Goal: Information Seeking & Learning: Learn about a topic

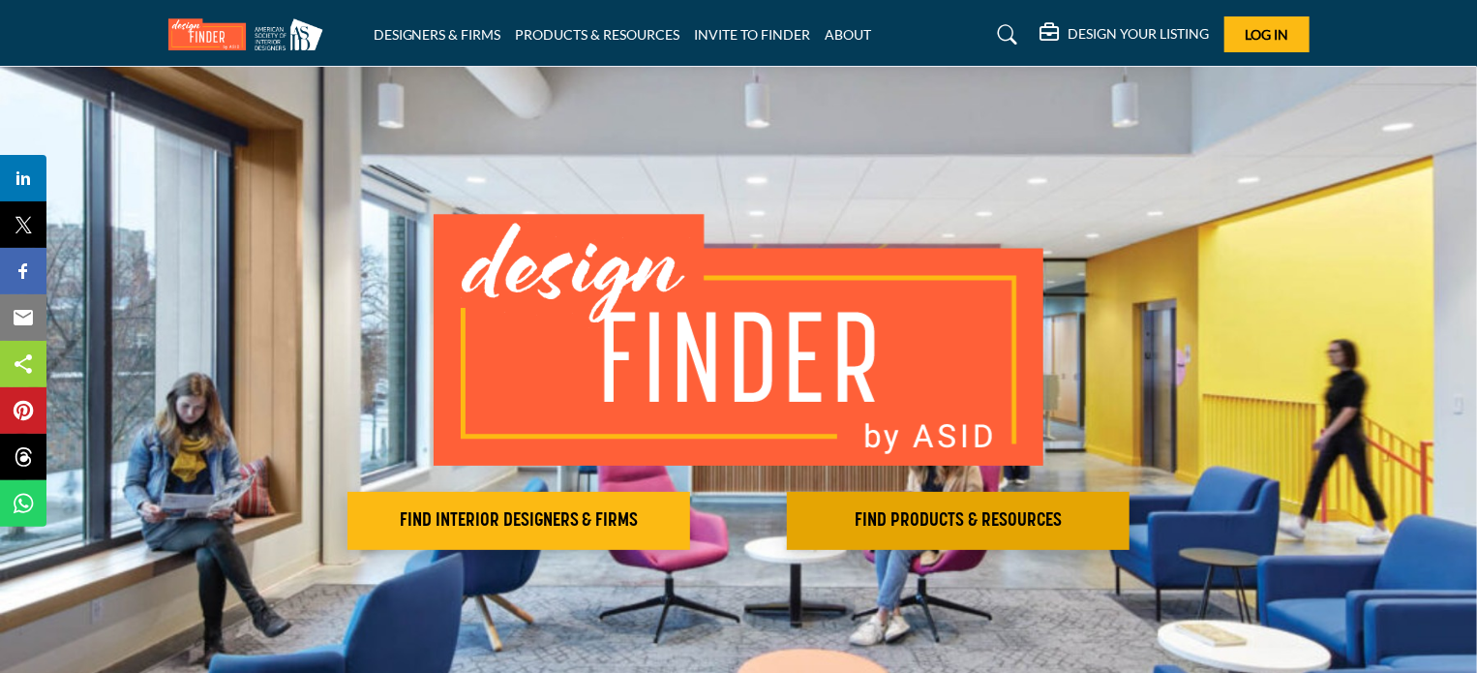
click at [684, 525] on h2 "FIND PRODUCTS & RESOURCES" at bounding box center [518, 520] width 331 height 23
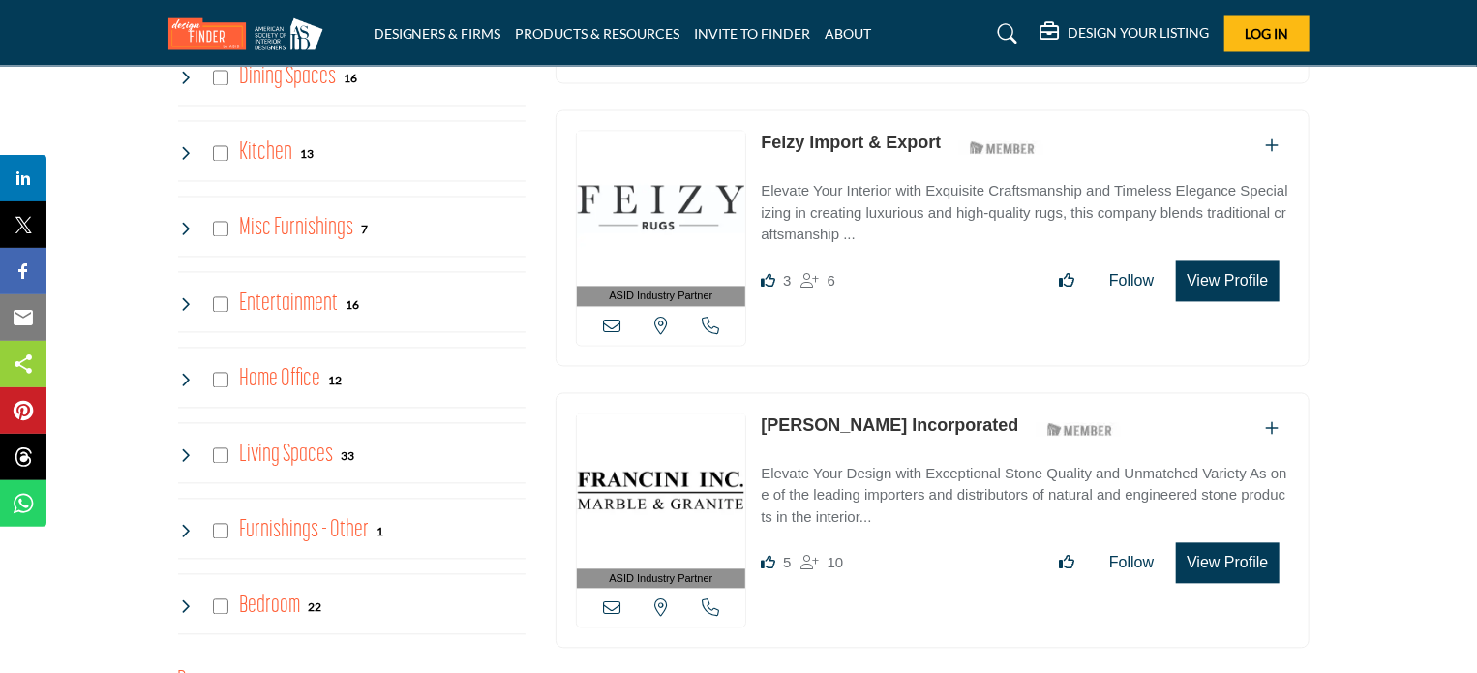
scroll to position [1939, 0]
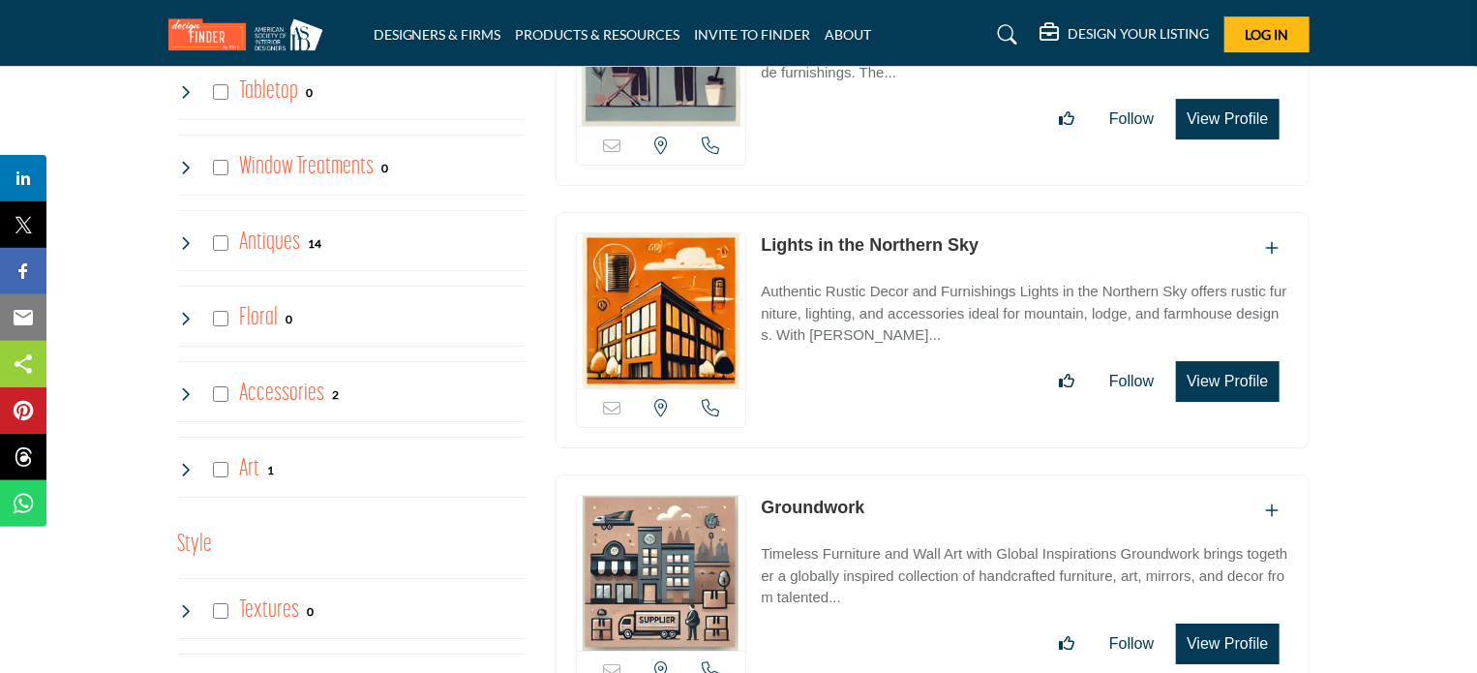
scroll to position [3046, 0]
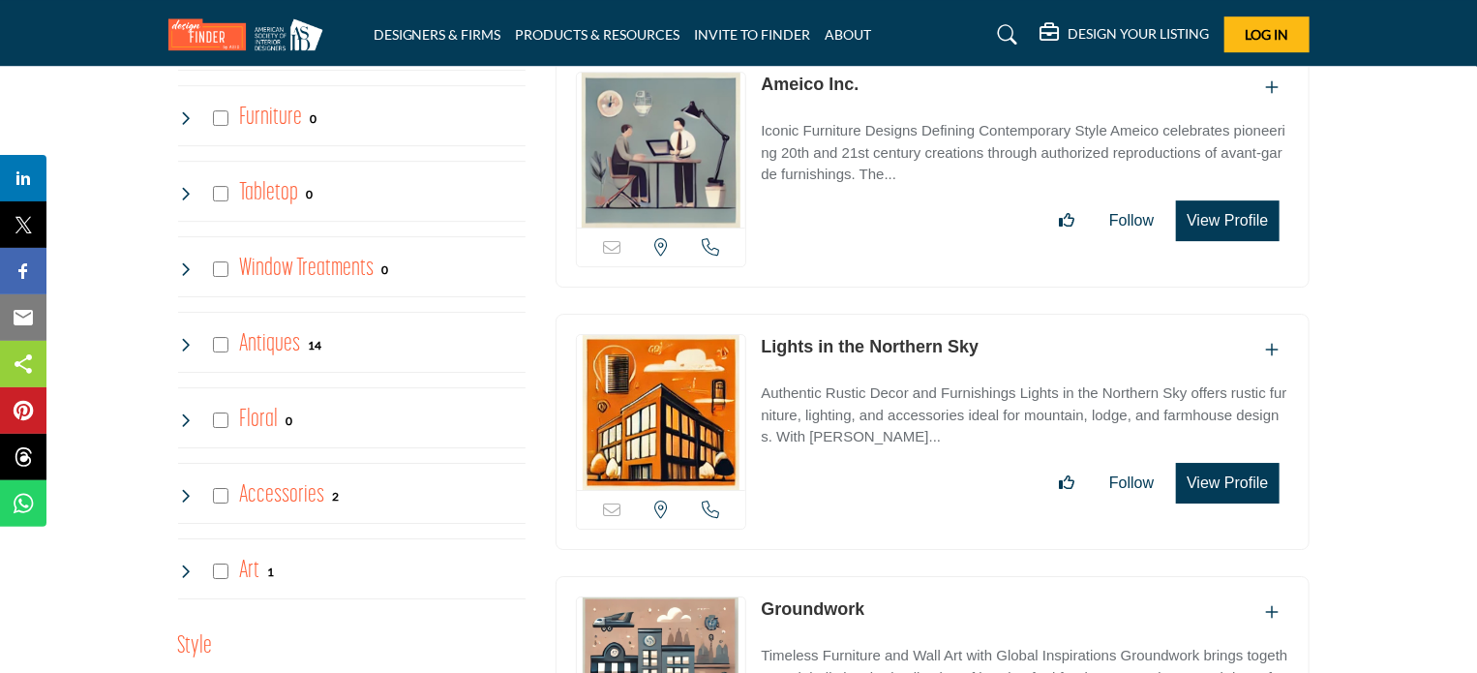
click at [294, 336] on h4 "Antiques" at bounding box center [269, 344] width 61 height 34
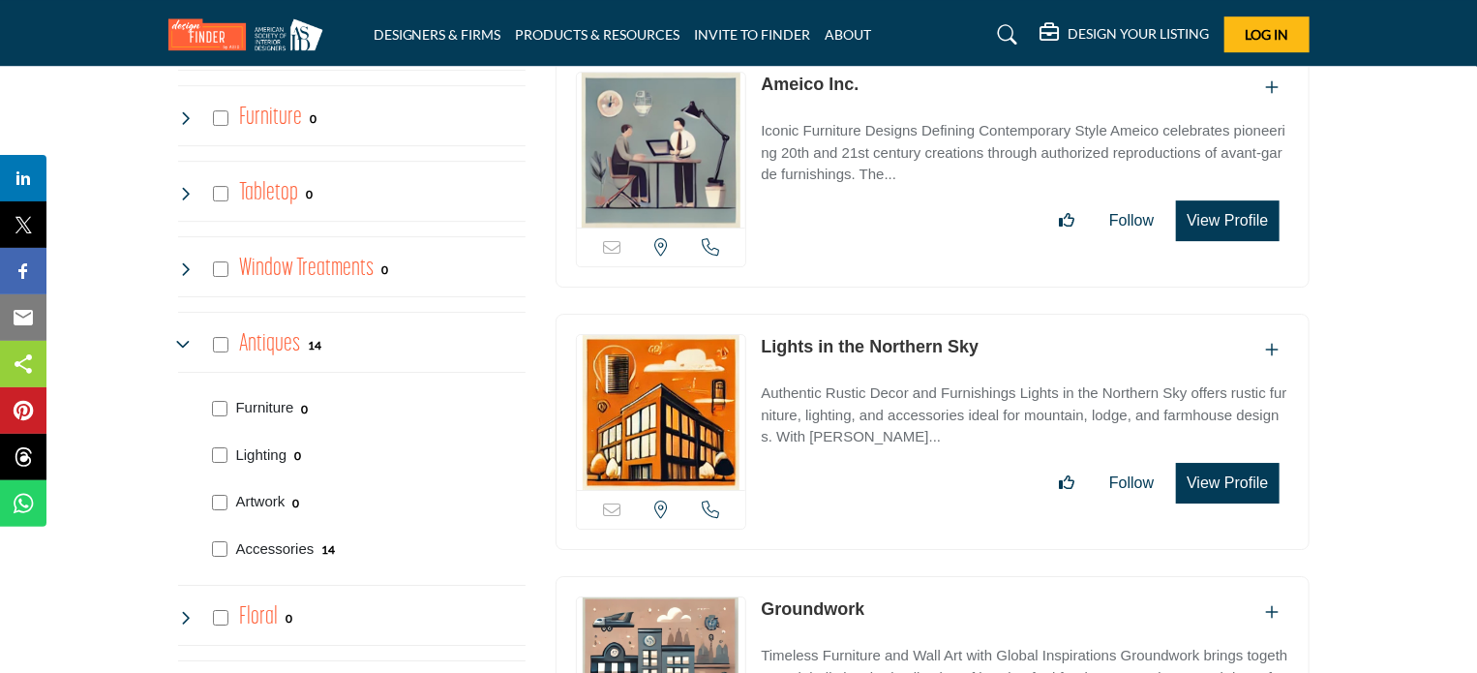
click at [294, 327] on h4 "Antiques" at bounding box center [269, 344] width 61 height 34
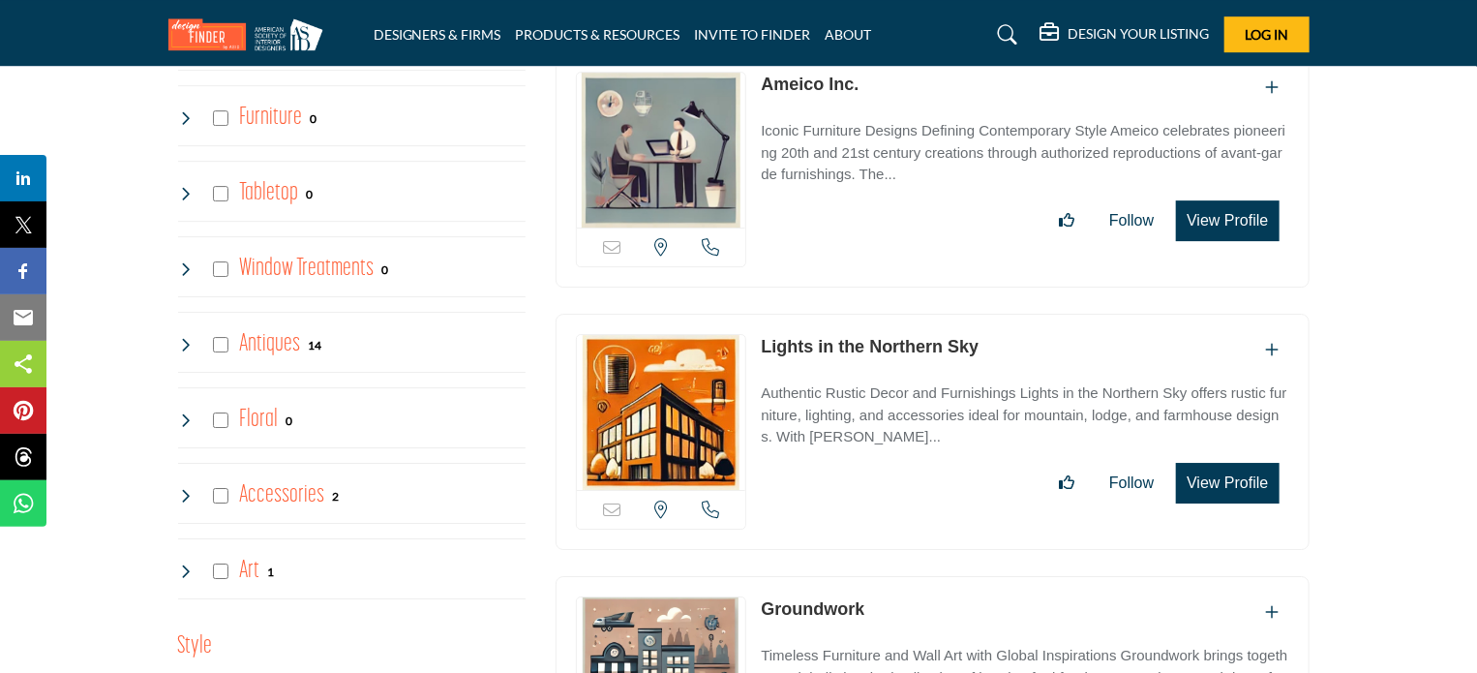
click at [294, 327] on h4 "Antiques" at bounding box center [269, 344] width 61 height 34
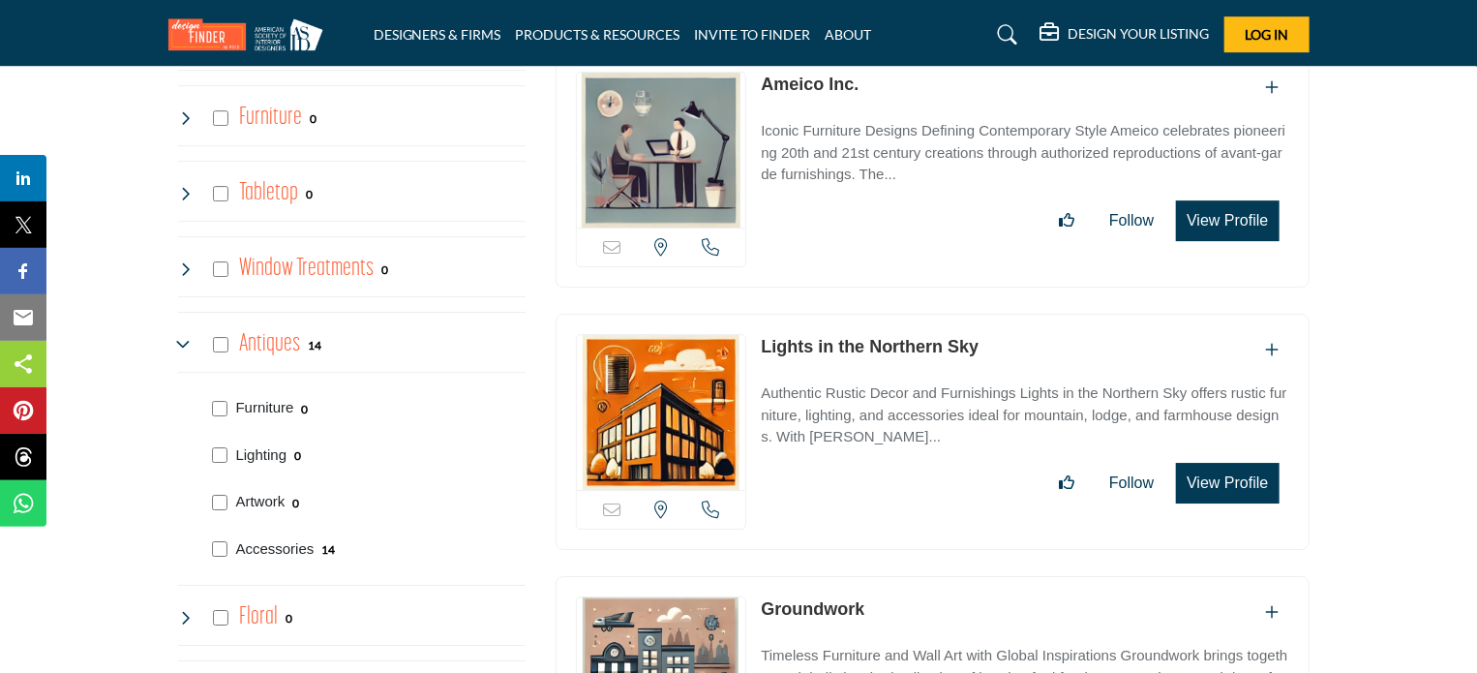
click at [283, 256] on h4 "Window Treatments" at bounding box center [306, 269] width 135 height 34
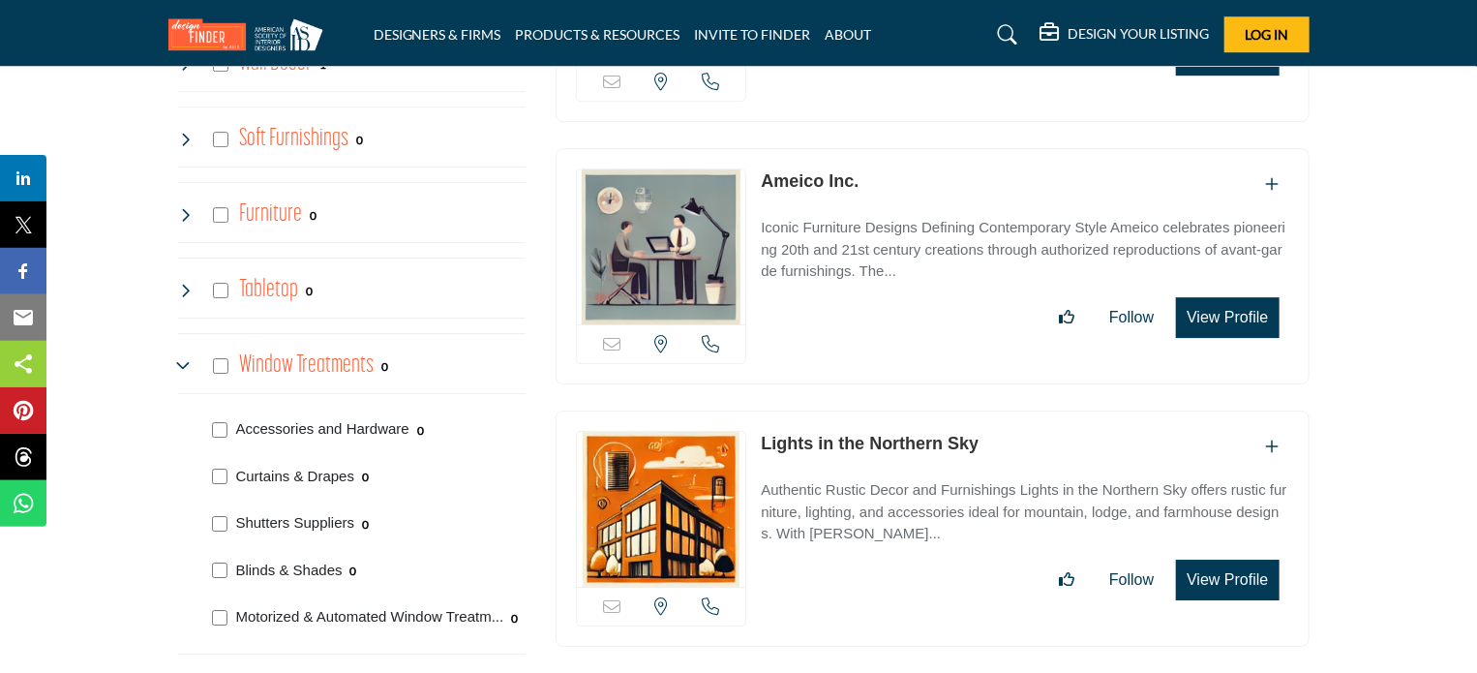
click at [282, 273] on h4 "Tabletop" at bounding box center [268, 290] width 59 height 34
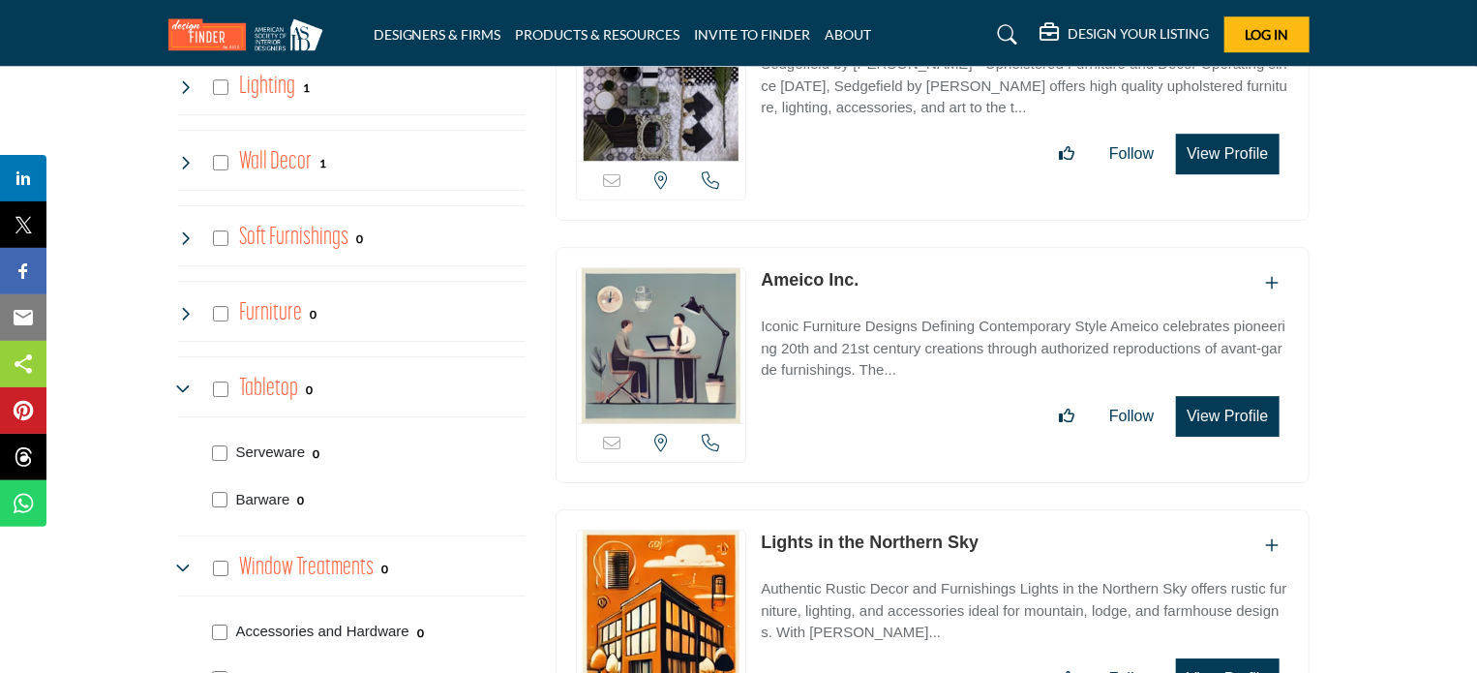
scroll to position [2659, 0]
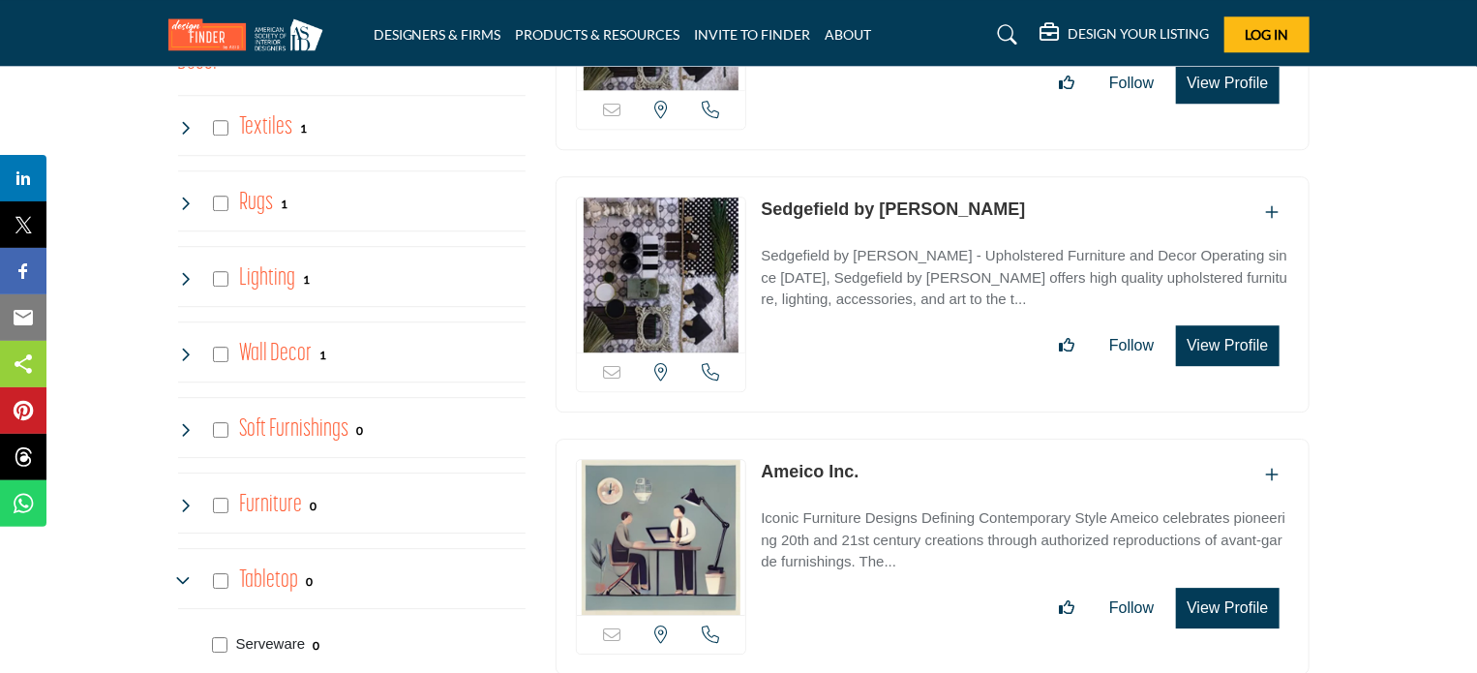
click at [317, 434] on h4 "Soft Furnishings" at bounding box center [293, 429] width 109 height 34
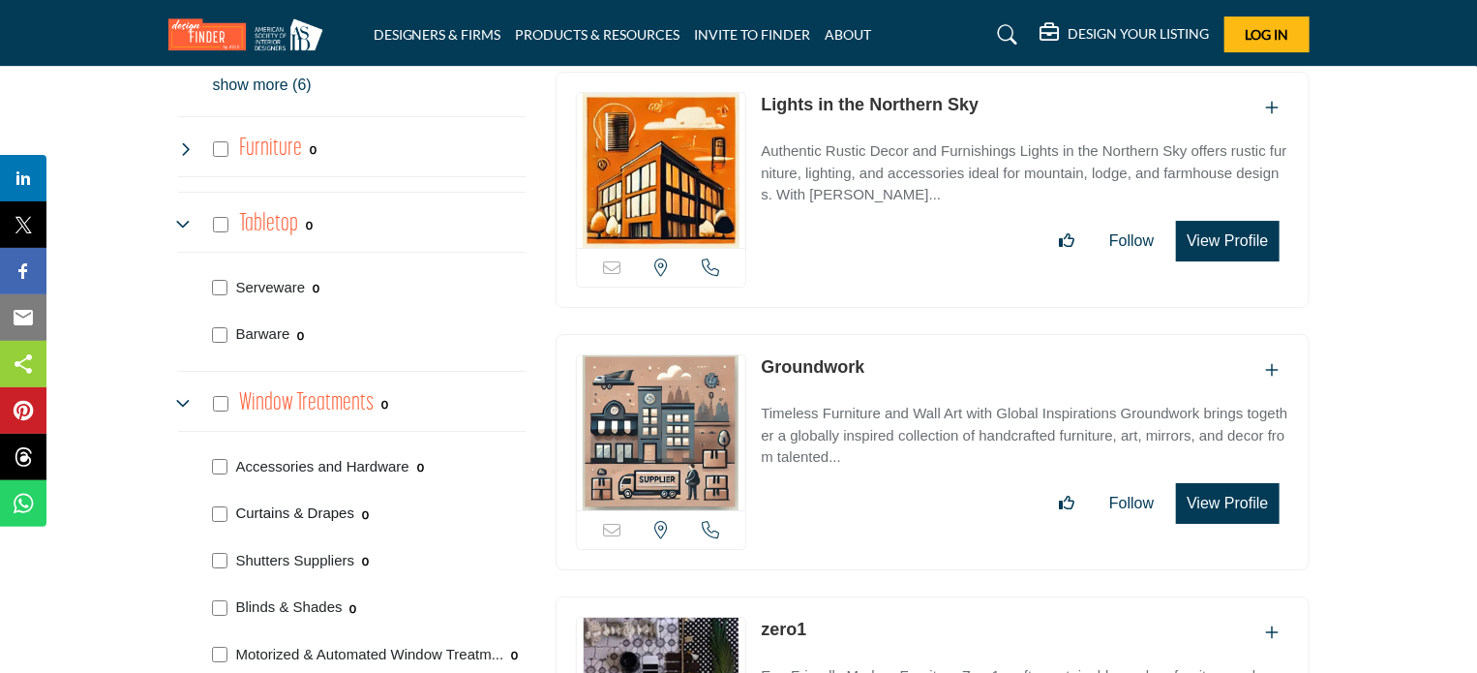
scroll to position [2950, 0]
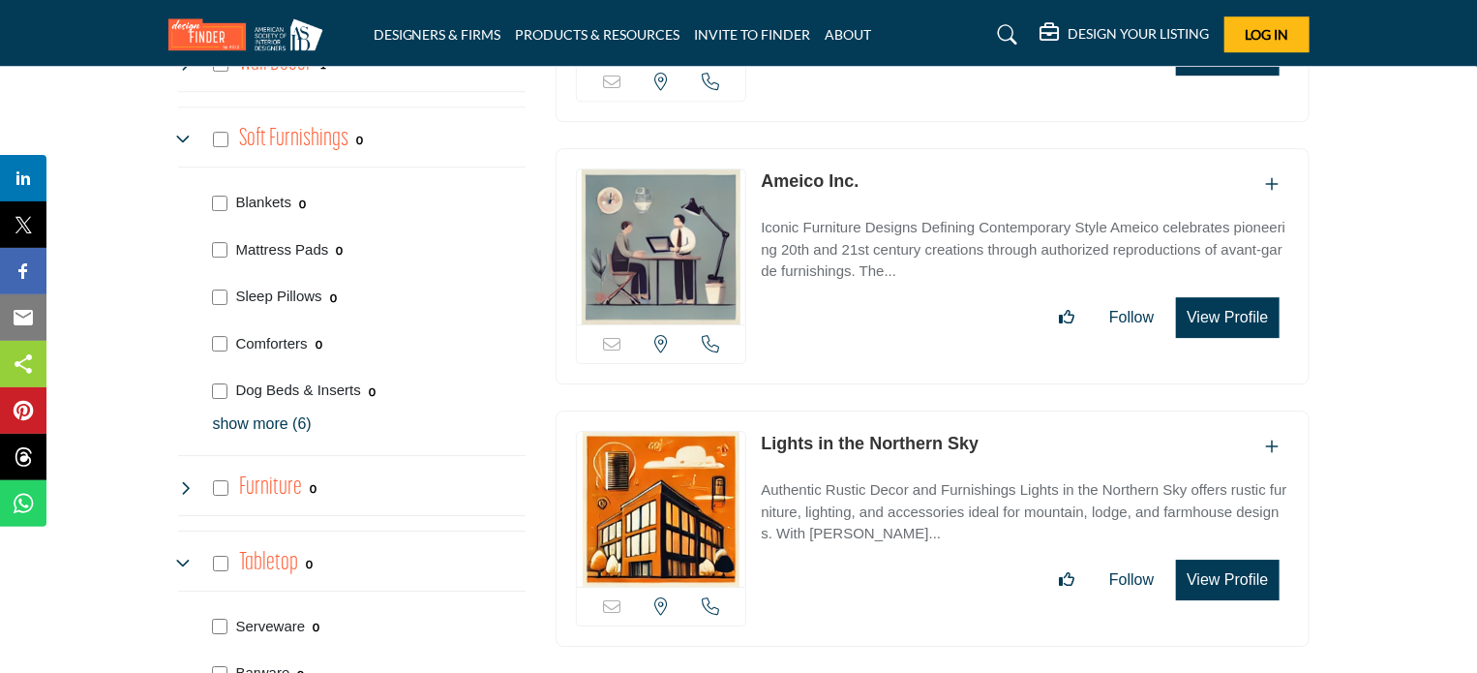
click at [286, 470] on h4 "Furniture" at bounding box center [270, 487] width 63 height 34
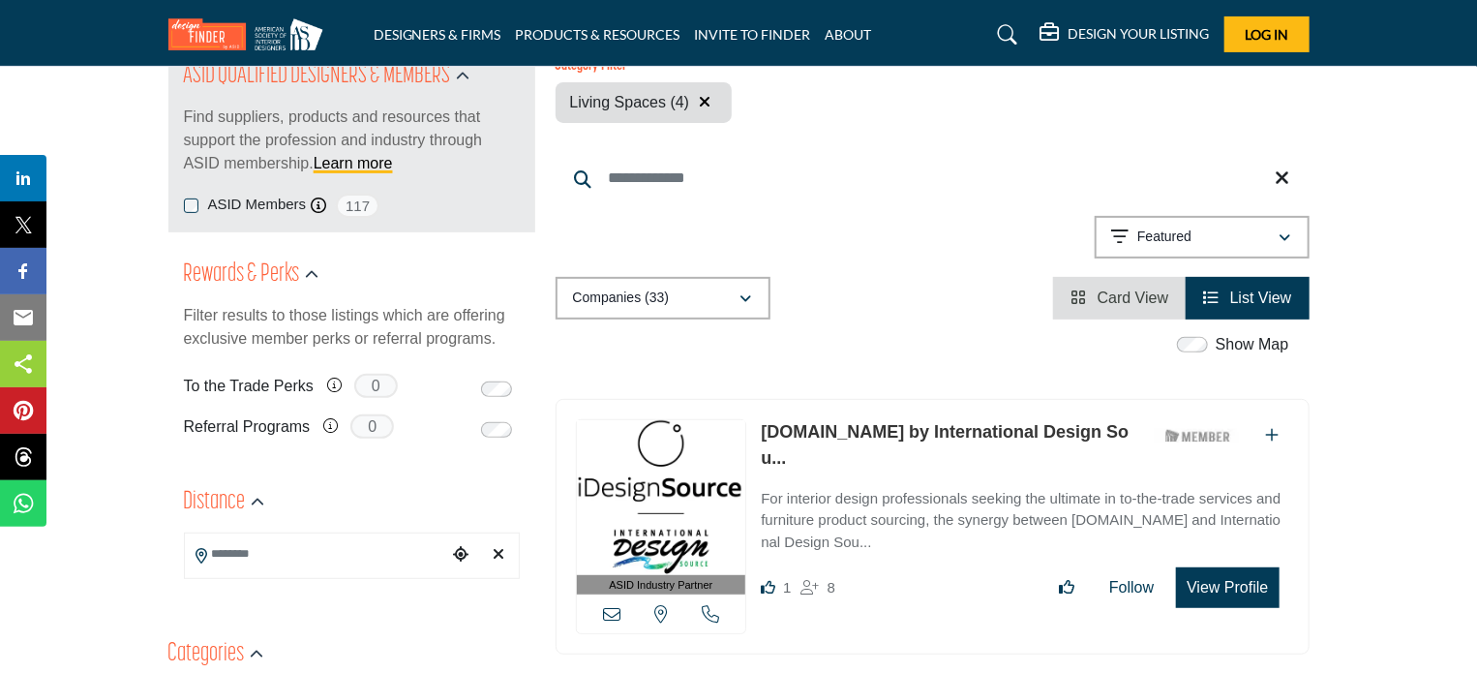
scroll to position [0, 0]
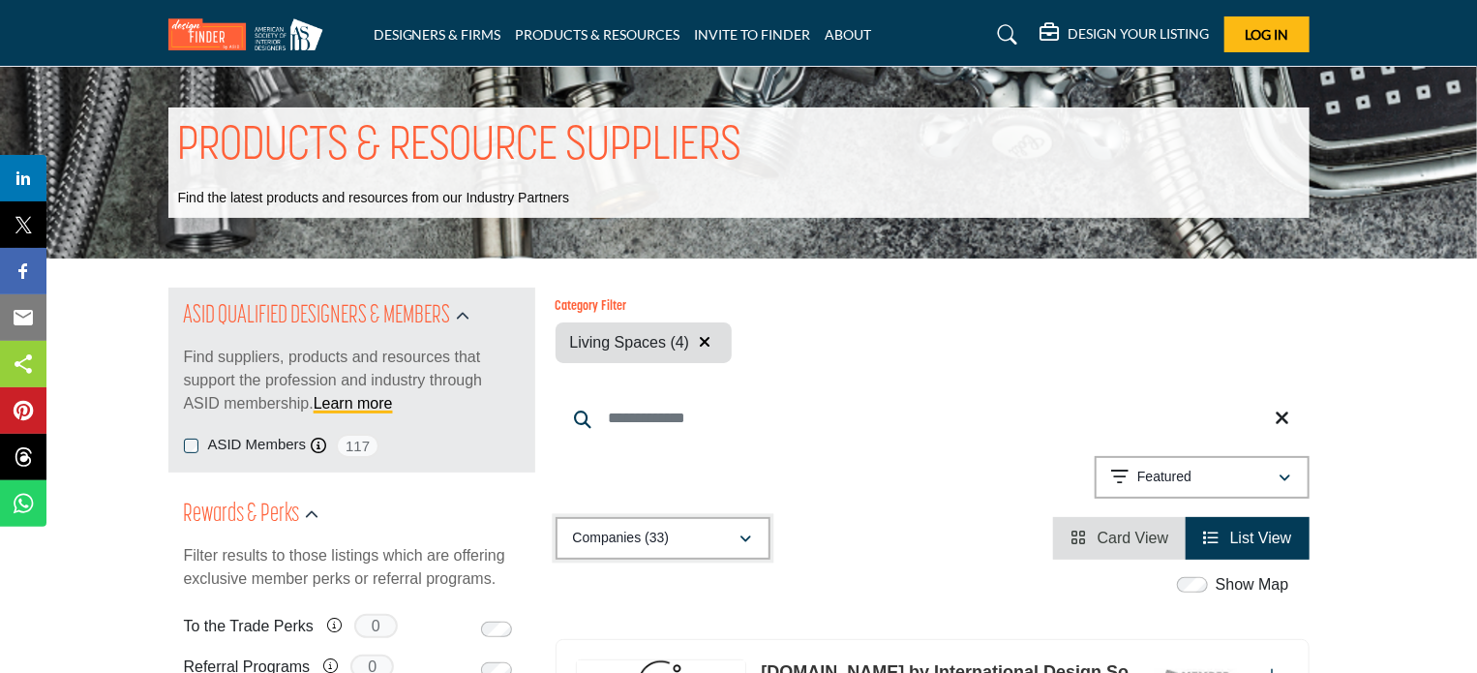
click at [731, 538] on div "Companies (33)" at bounding box center [656, 537] width 166 height 23
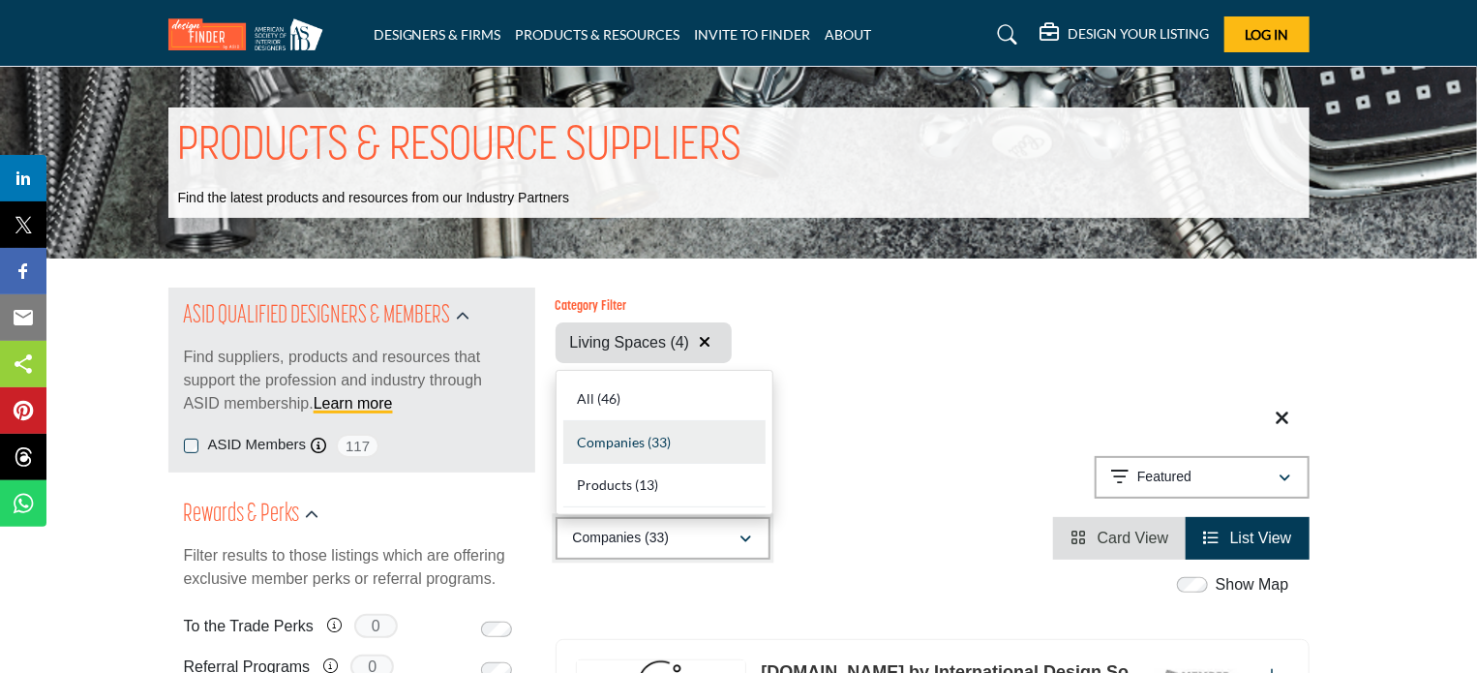
click at [731, 538] on div "Companies (33)" at bounding box center [656, 537] width 166 height 23
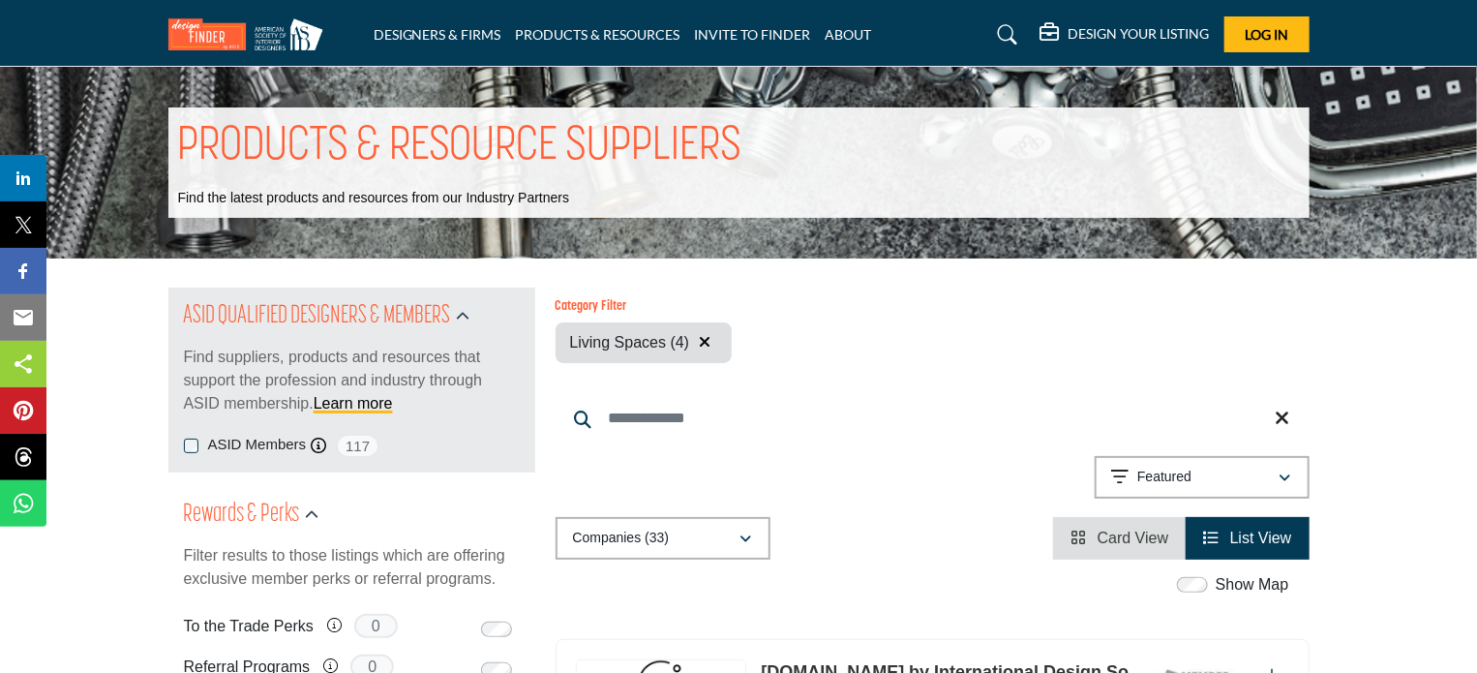
click at [1010, 30] on icon at bounding box center [1007, 34] width 19 height 19
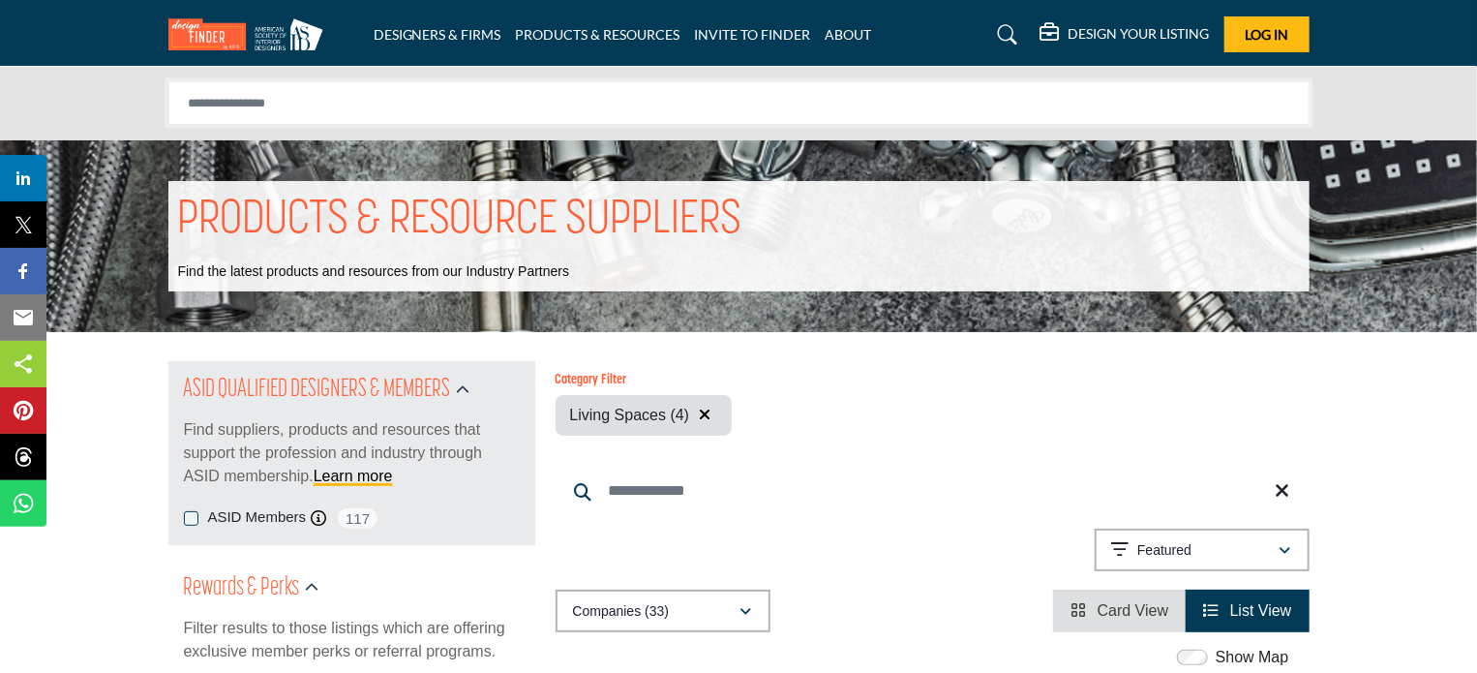
click at [821, 101] on input "Search Solutions" at bounding box center [738, 103] width 1141 height 44
type input "*********"
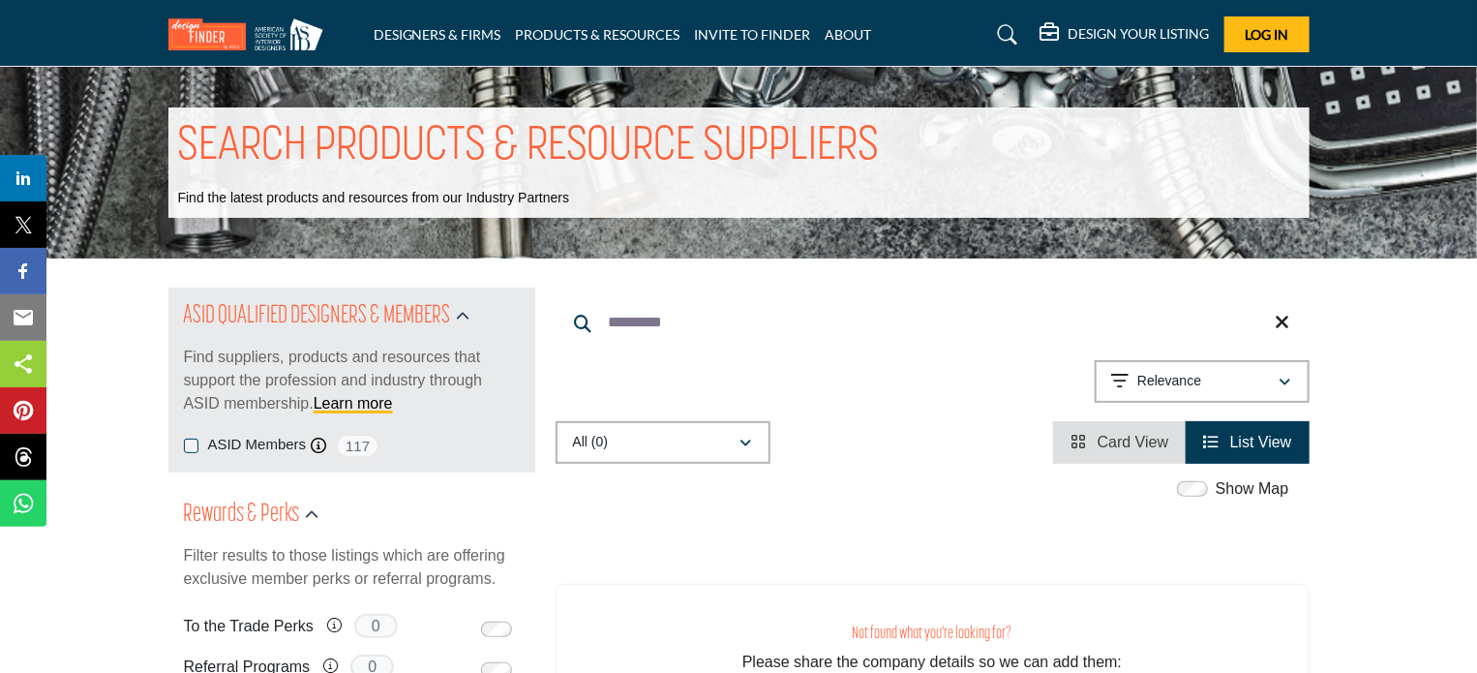
click at [1274, 338] on input "*********" at bounding box center [932, 322] width 754 height 46
click at [1289, 319] on input "*********" at bounding box center [932, 322] width 754 height 46
drag, startPoint x: 1289, startPoint y: 319, endPoint x: 1249, endPoint y: 319, distance: 39.7
click at [1249, 319] on input "*********" at bounding box center [932, 322] width 754 height 46
click at [1280, 316] on icon at bounding box center [1282, 322] width 15 height 19
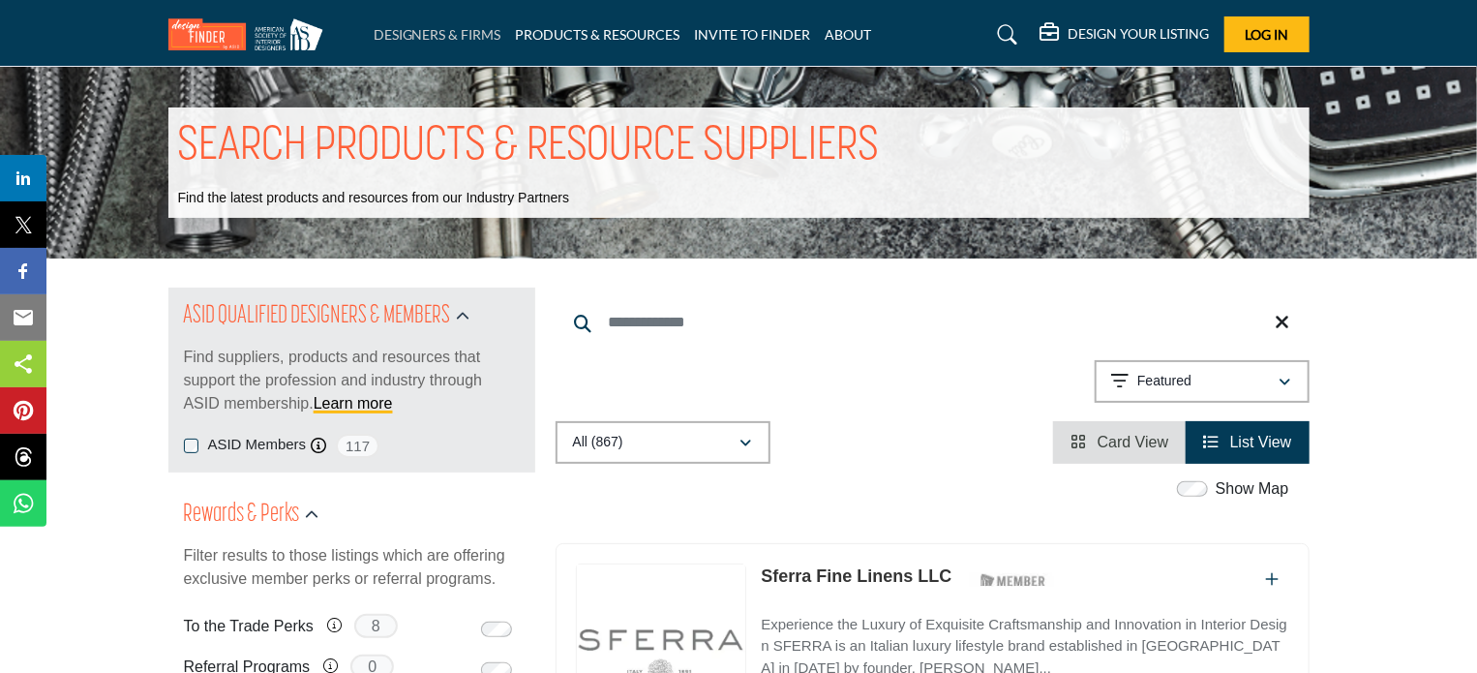
click at [465, 30] on link "DESIGNERS & FIRMS" at bounding box center [438, 34] width 128 height 16
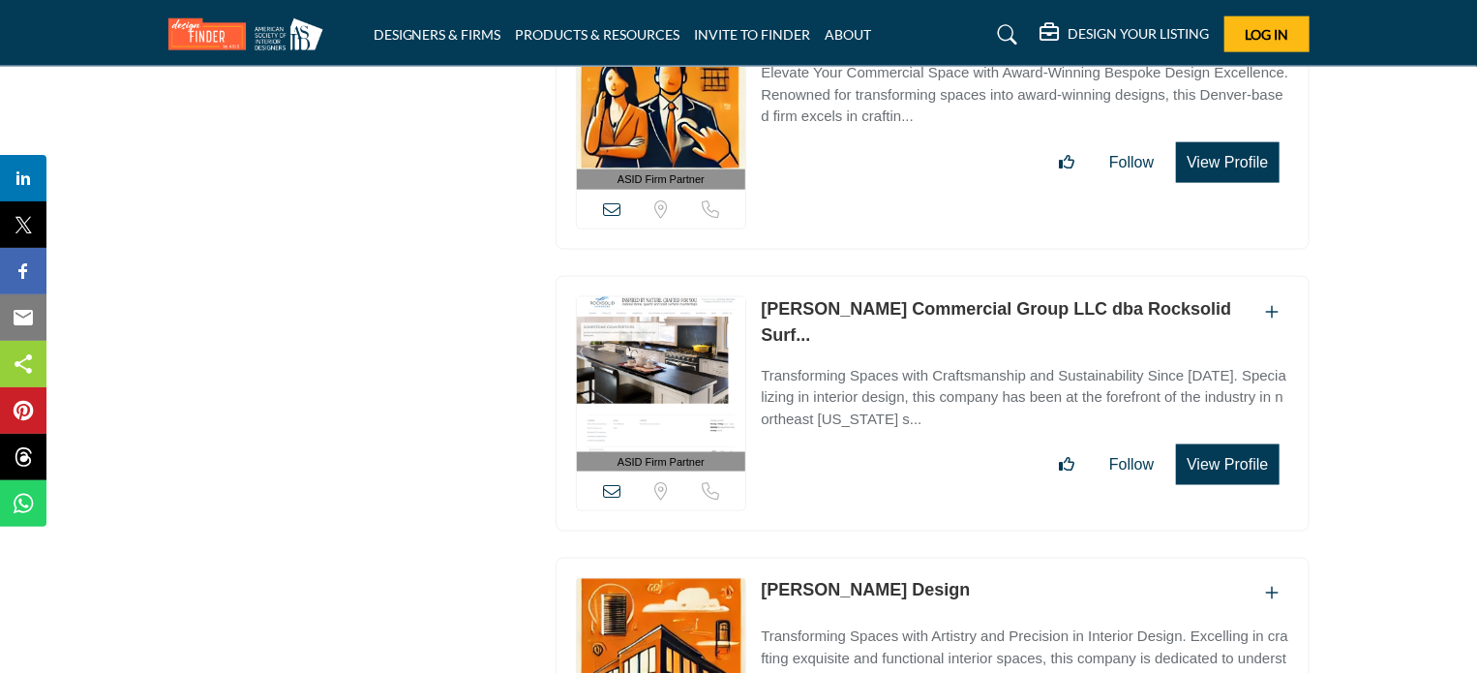
scroll to position [35655, 0]
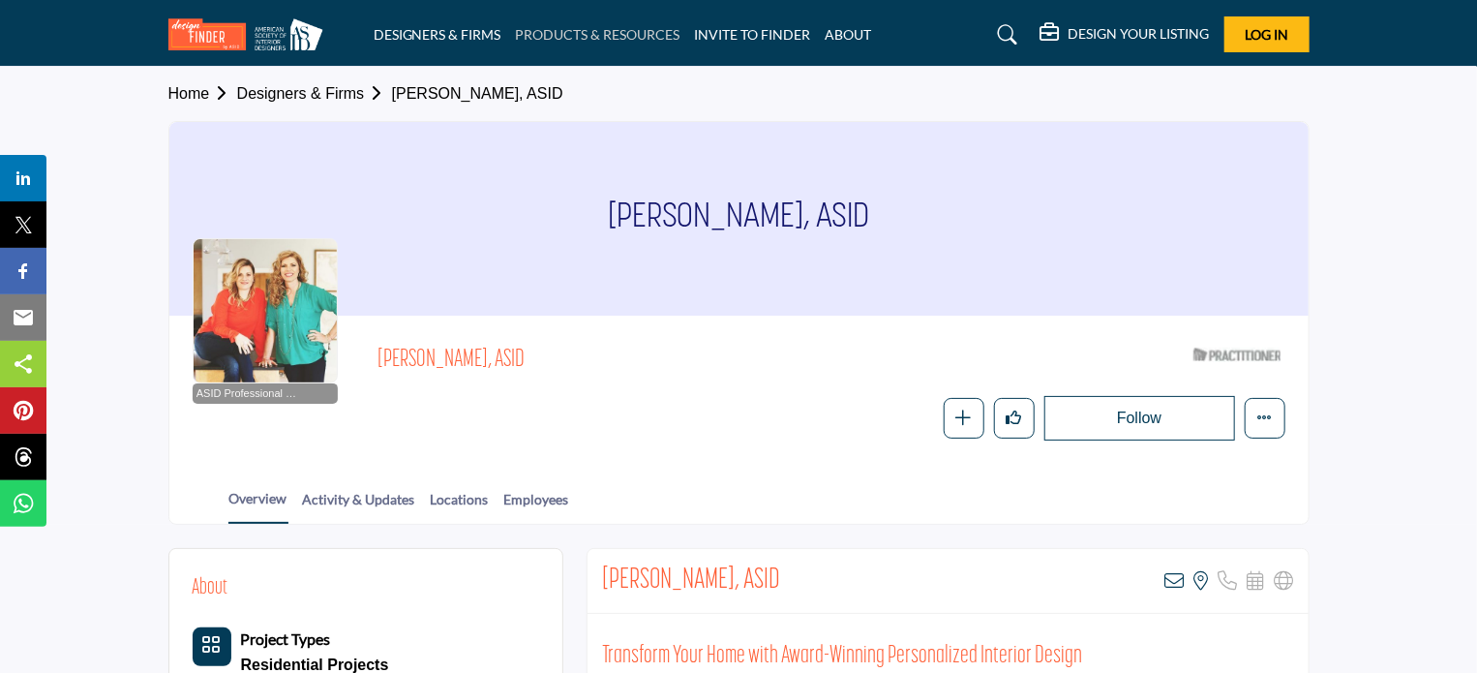
click at [579, 36] on link "PRODUCTS & RESOURCES" at bounding box center [598, 34] width 165 height 16
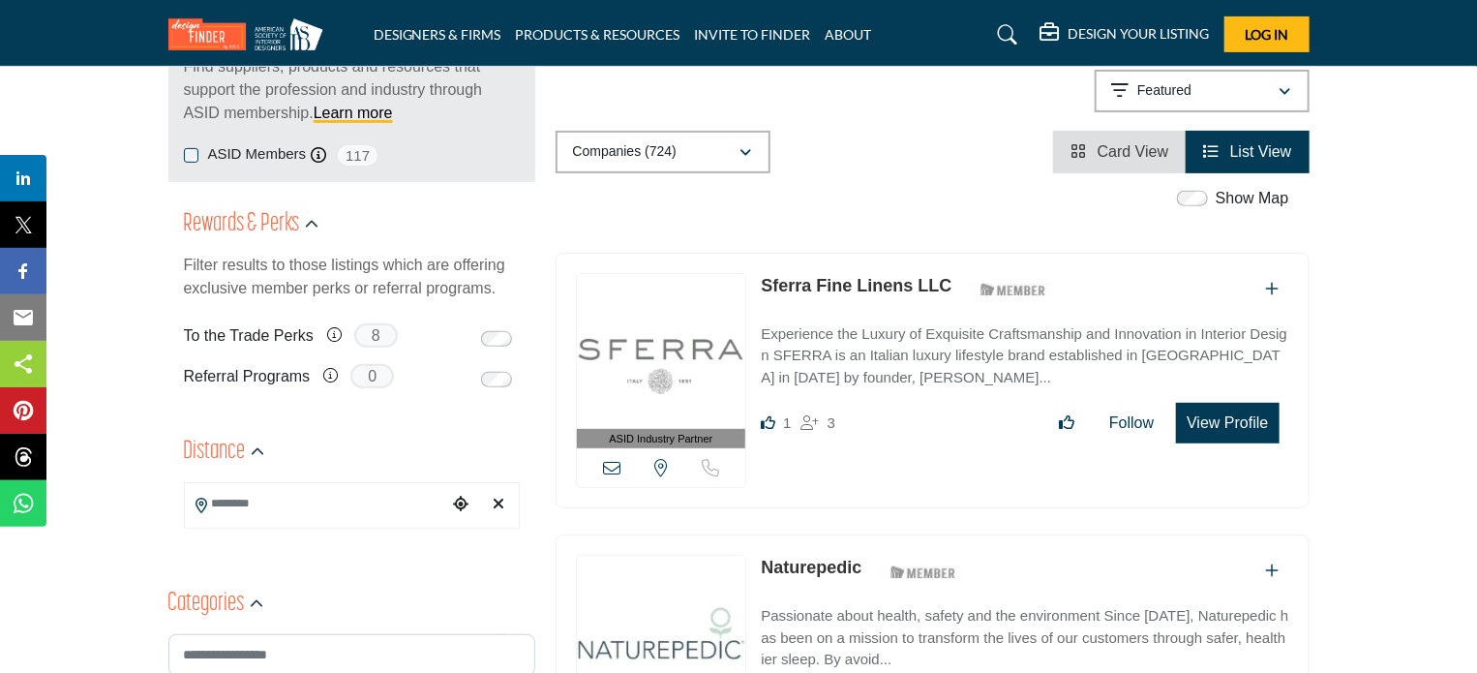
scroll to position [194, 0]
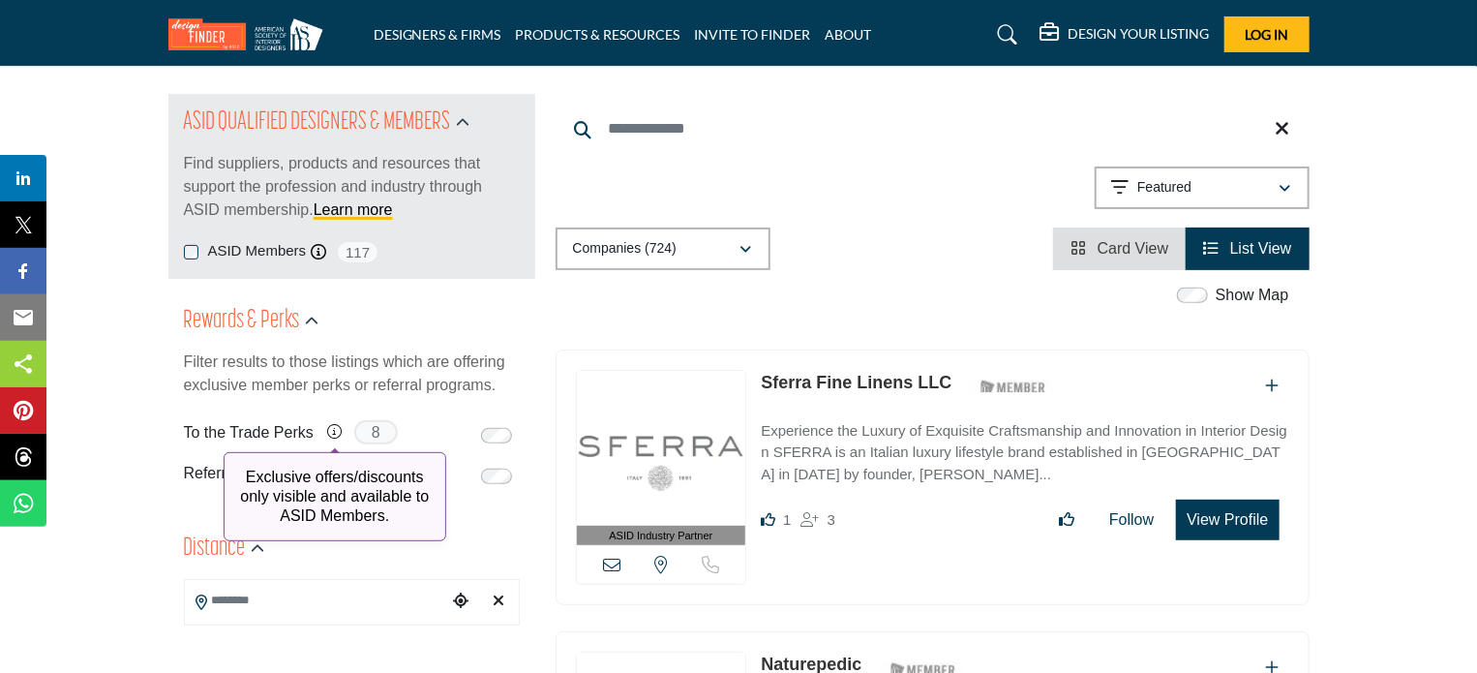
click at [337, 433] on icon at bounding box center [334, 431] width 15 height 15
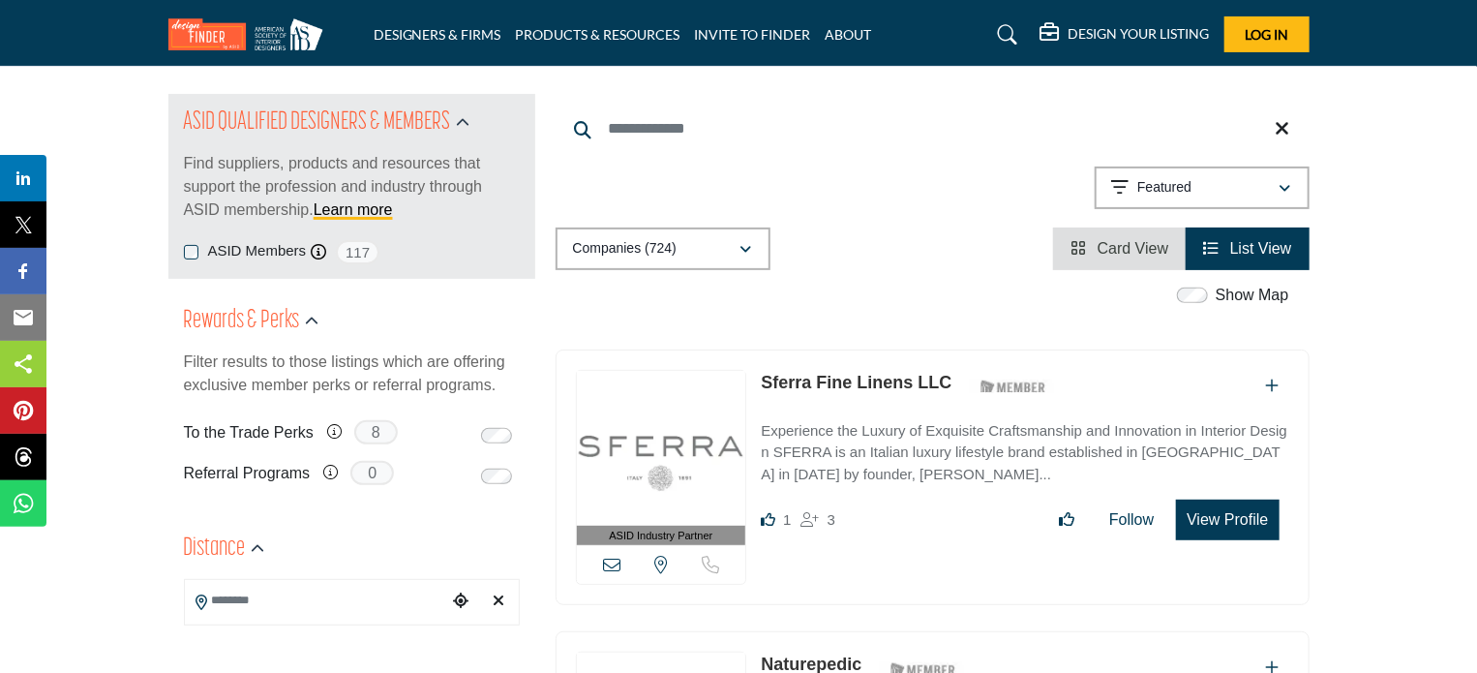
click at [372, 431] on span "8" at bounding box center [376, 432] width 44 height 24
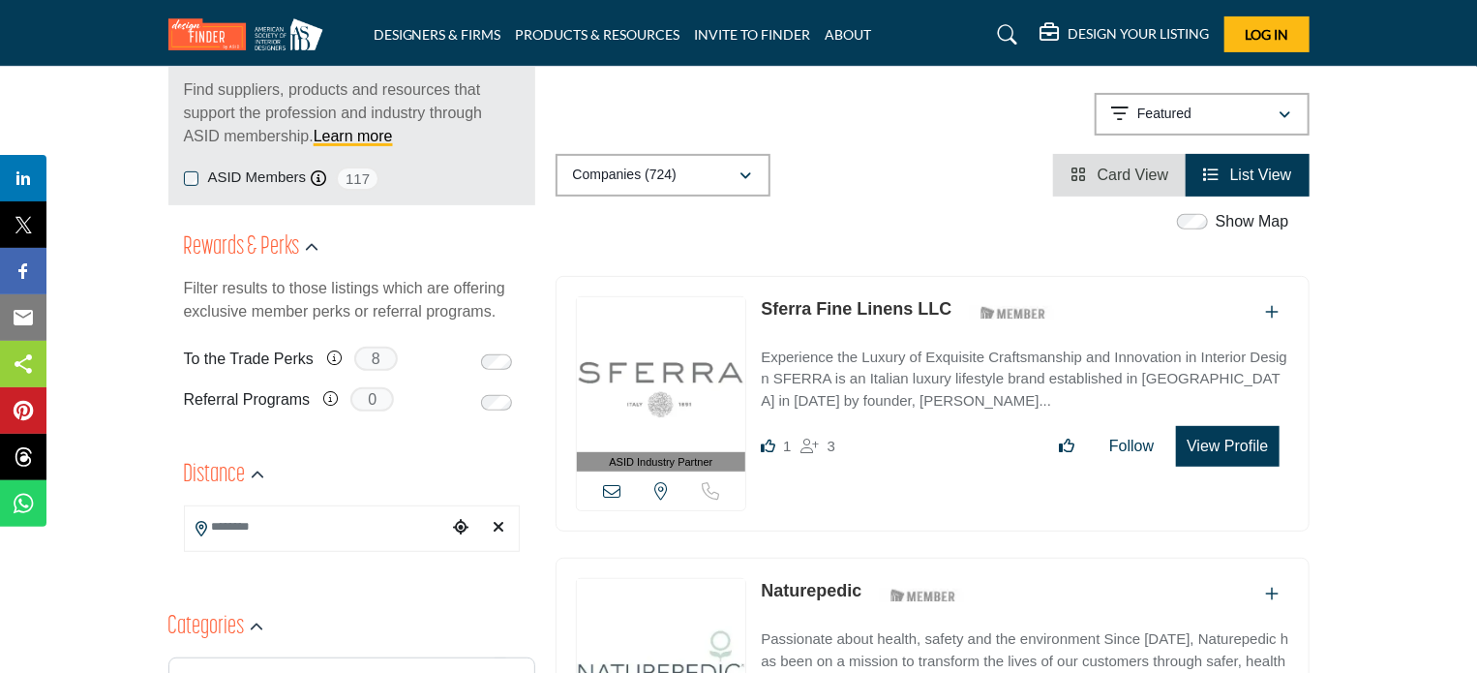
scroll to position [0, 0]
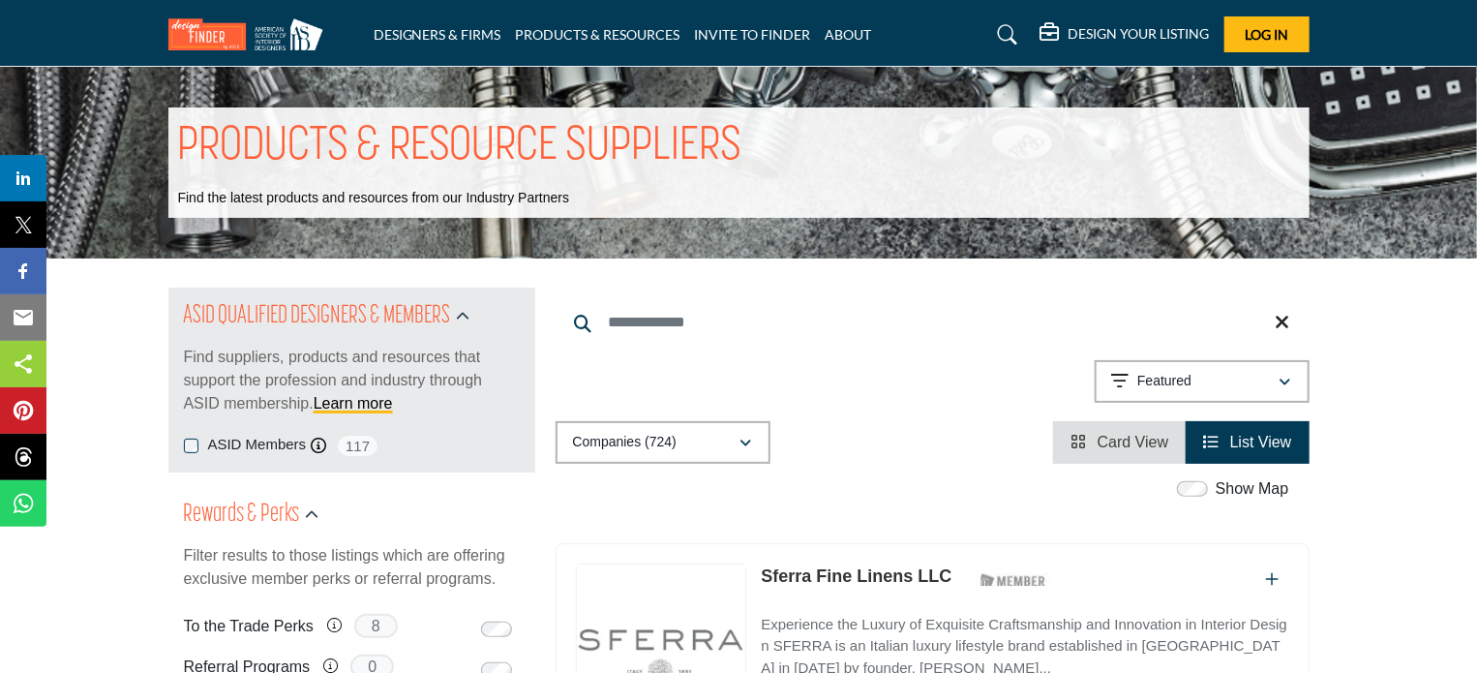
click at [1282, 318] on icon at bounding box center [1282, 322] width 15 height 19
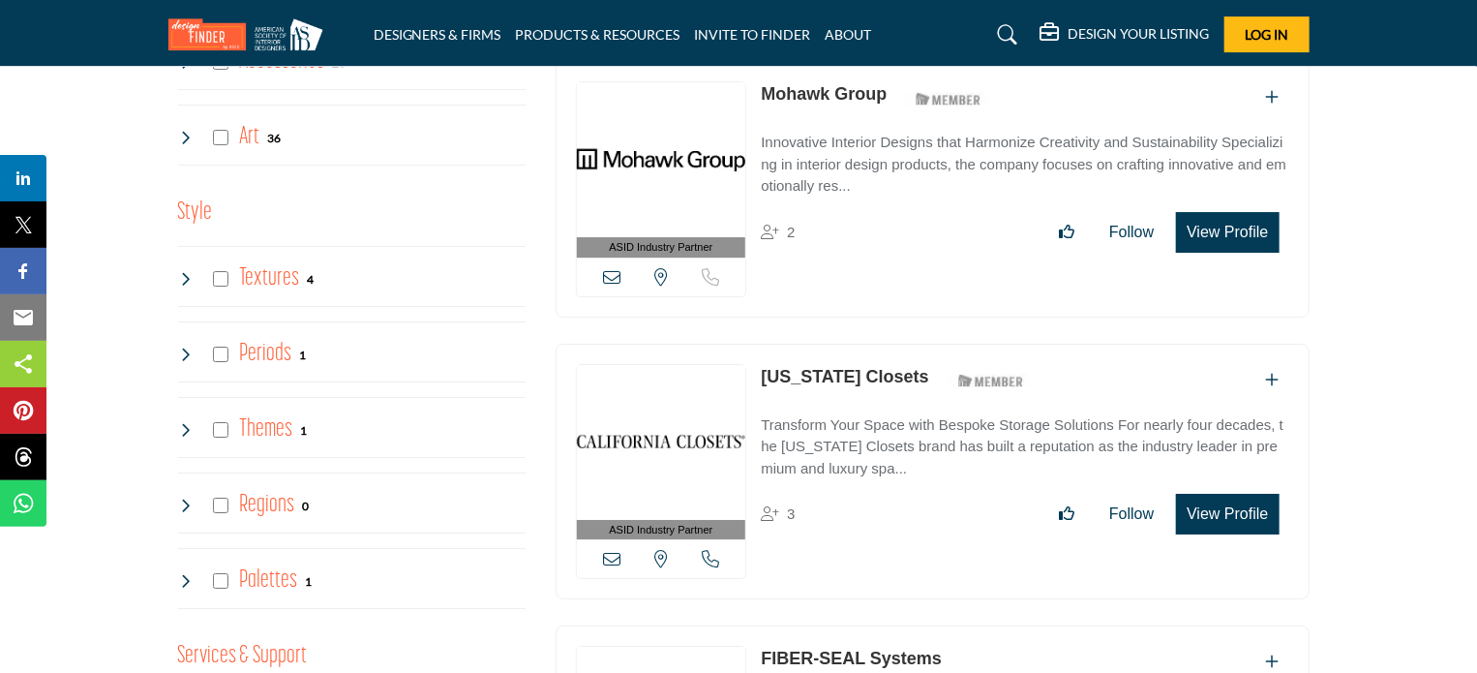
scroll to position [3387, 0]
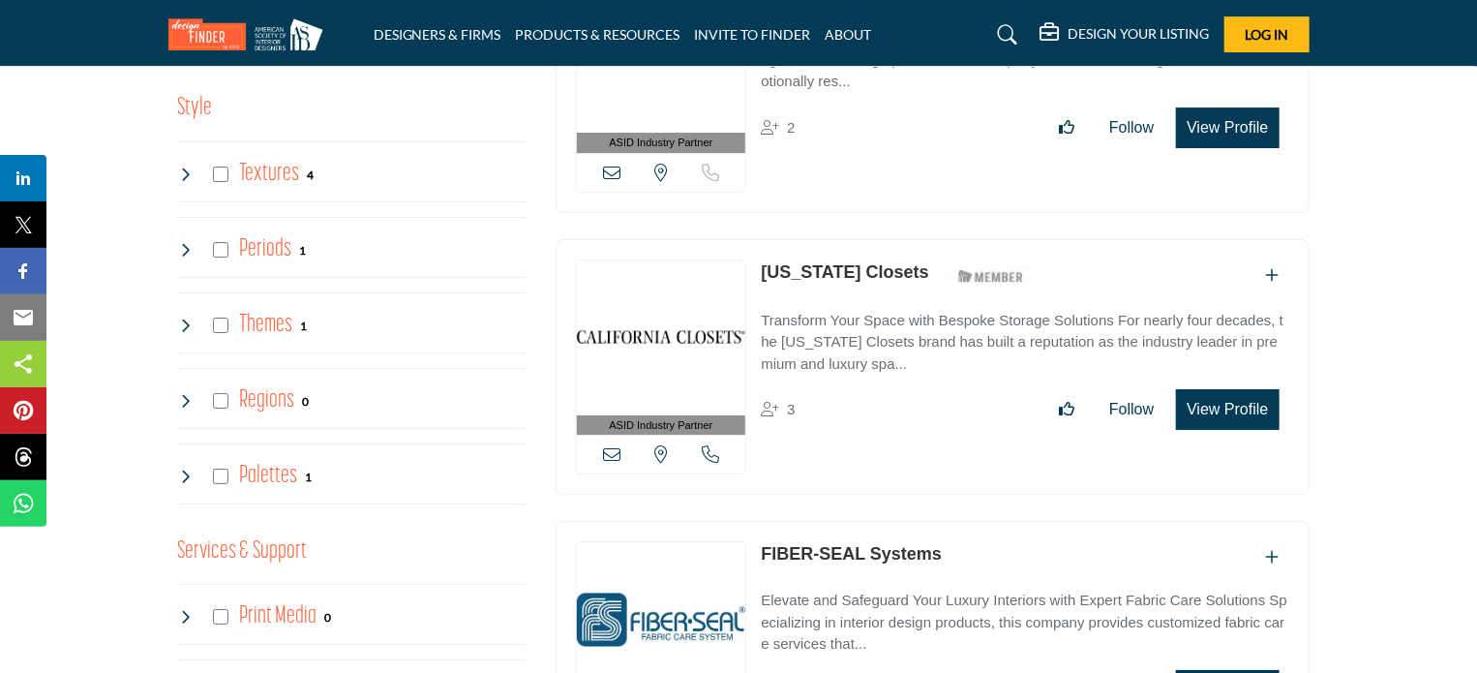
click at [1004, 27] on icon at bounding box center [1007, 34] width 19 height 19
click at [999, 36] on icon at bounding box center [1007, 34] width 19 height 19
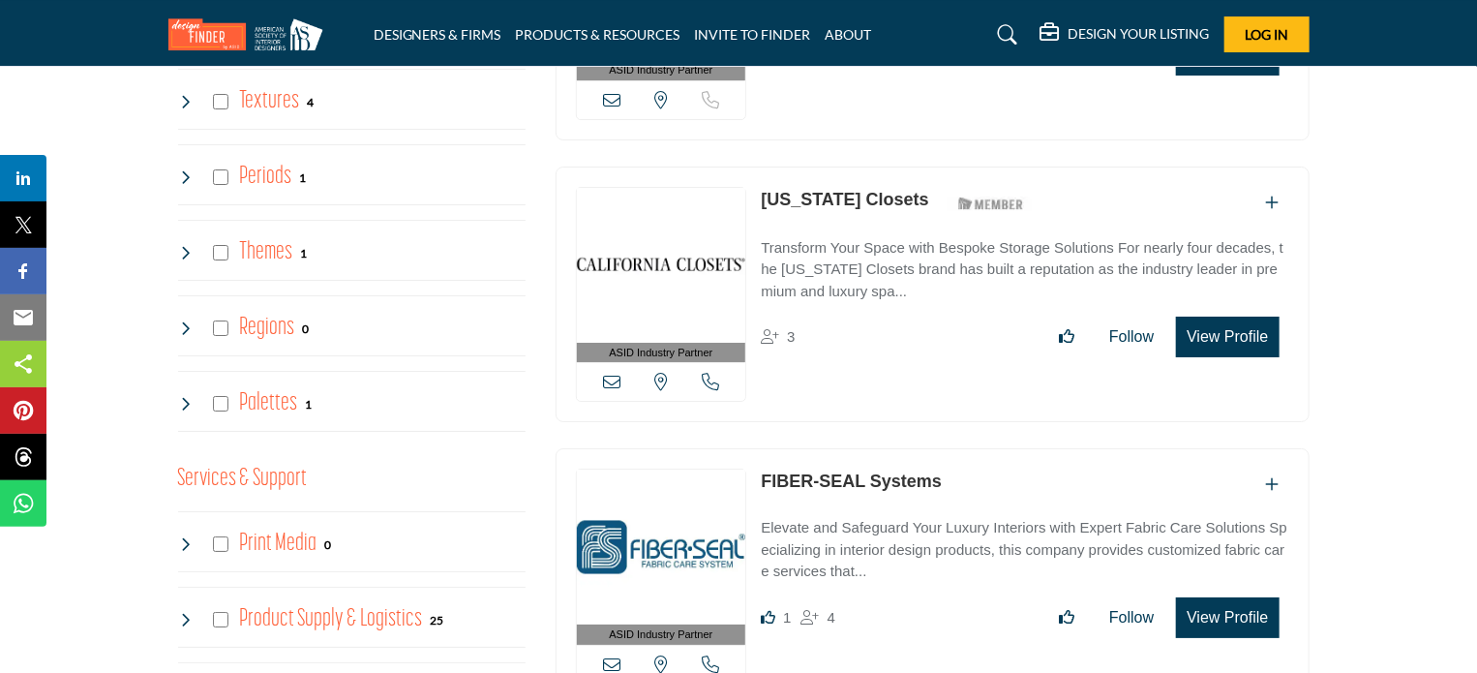
scroll to position [3387, 0]
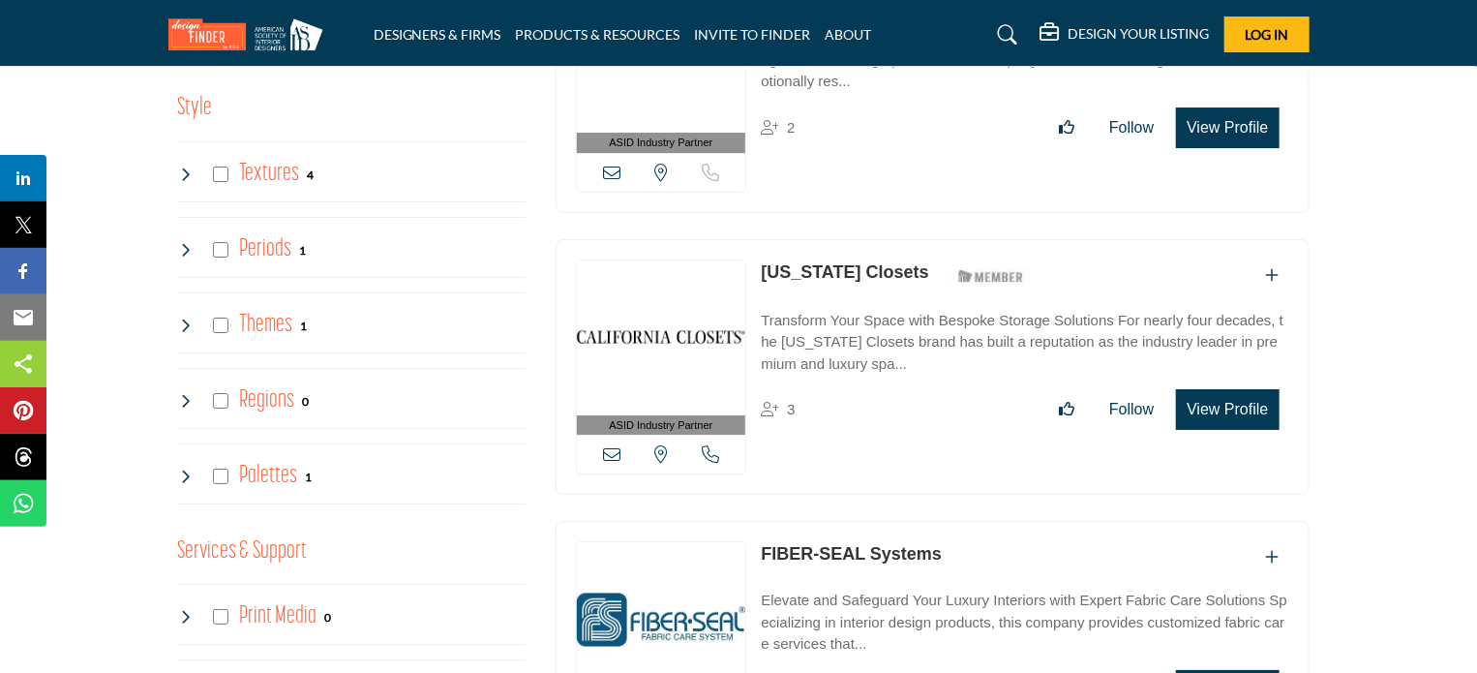
click at [1094, 36] on h5 "DESIGN YOUR LISTING" at bounding box center [1138, 33] width 141 height 17
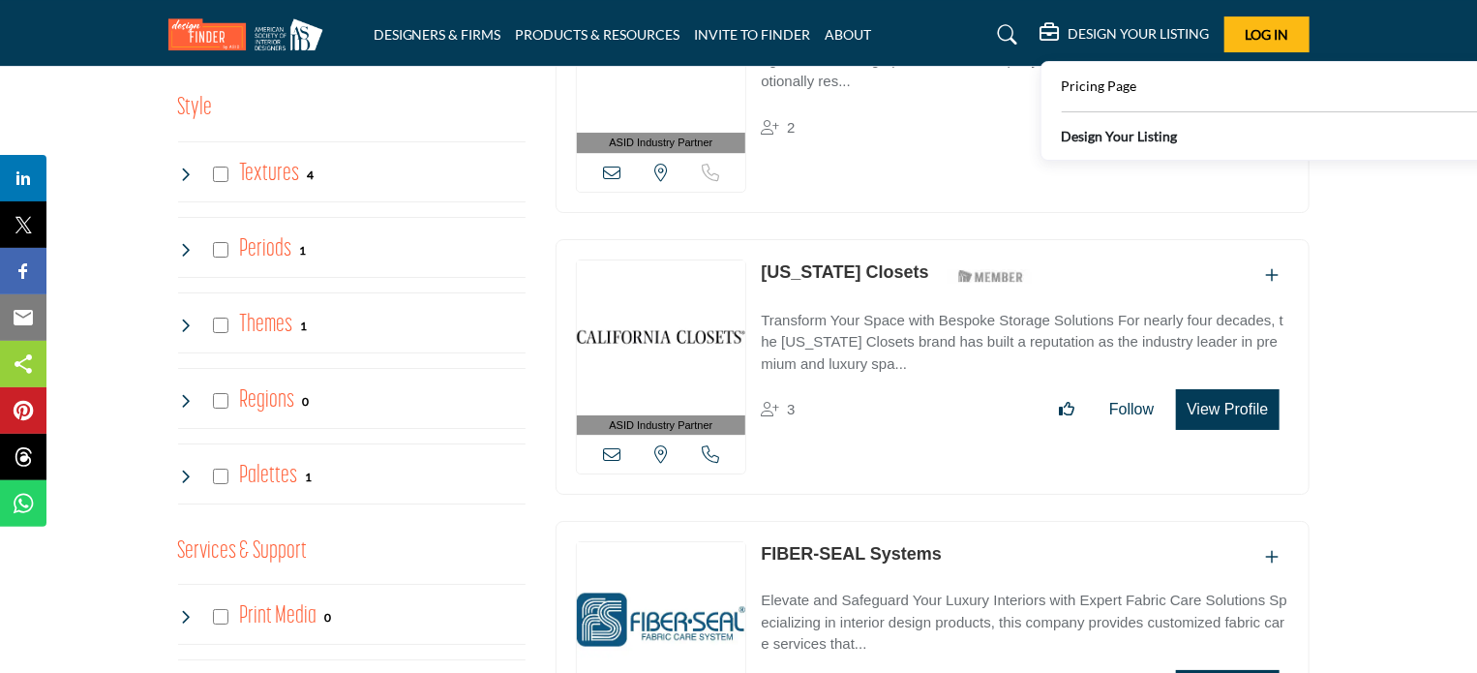
click at [908, 132] on div "ASID Industry Partner ASID Industry Partners provide the interior design commun…" at bounding box center [932, 84] width 754 height 256
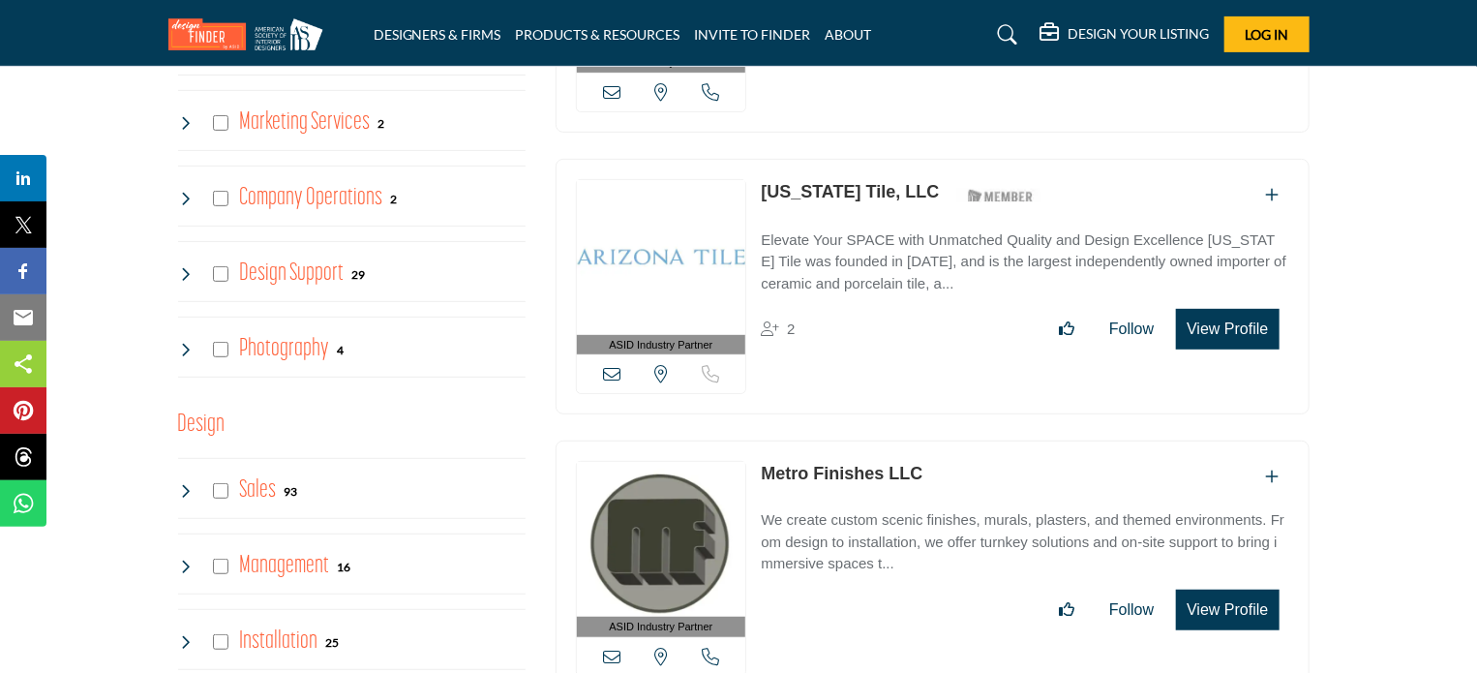
scroll to position [4064, 0]
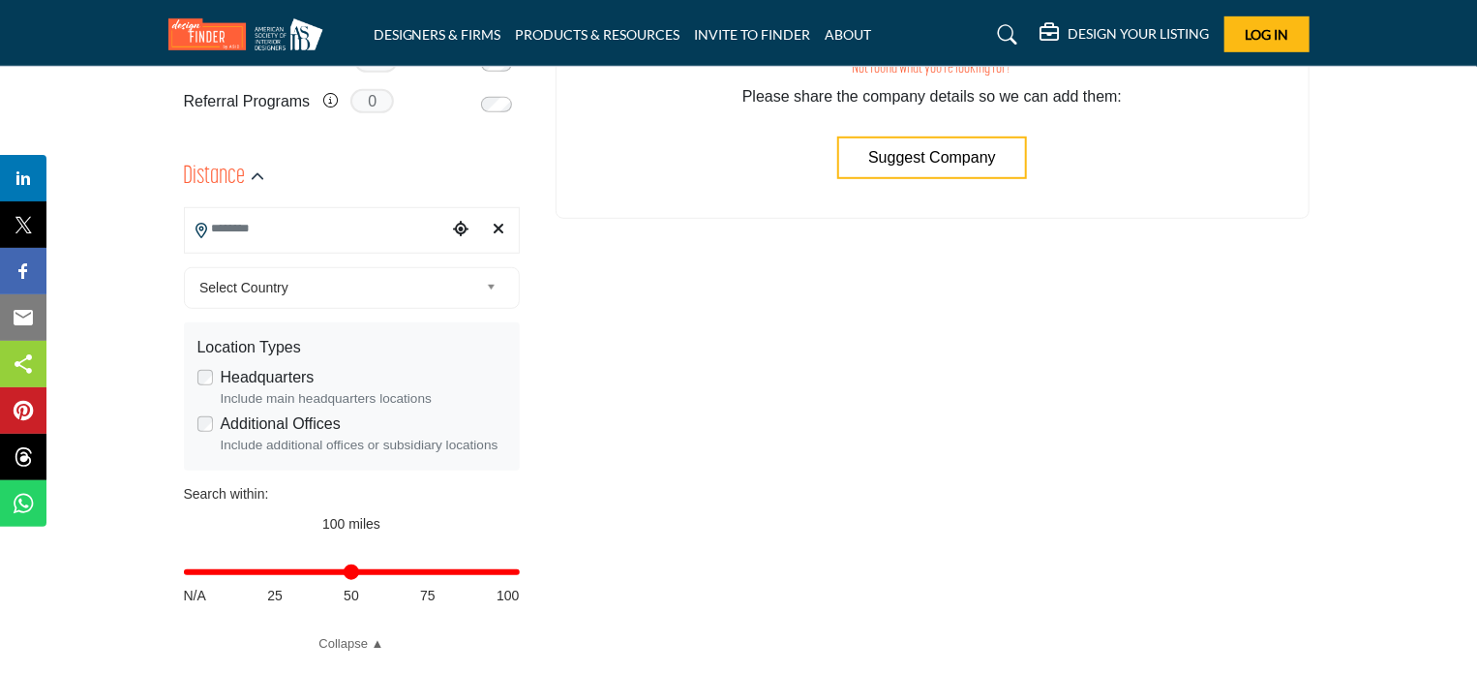
scroll to position [581, 0]
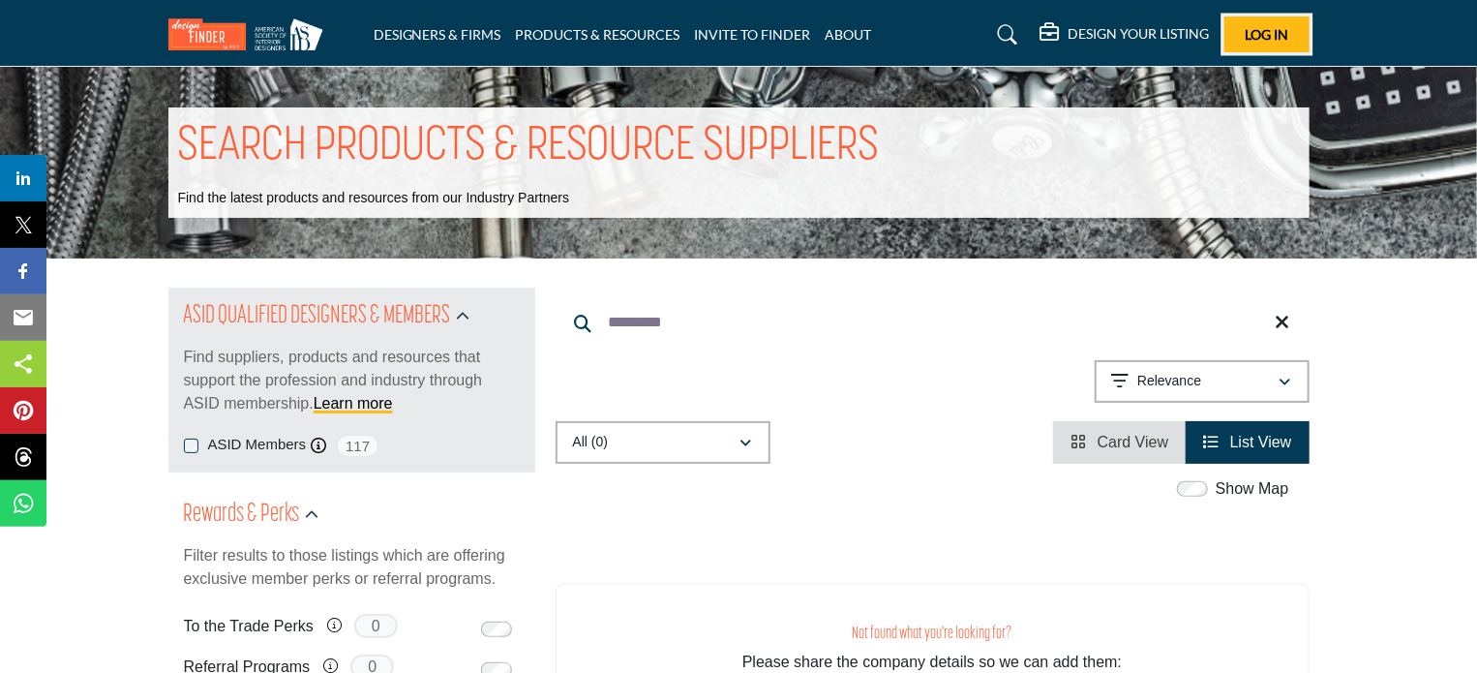
click at [1261, 32] on span "Log In" at bounding box center [1266, 34] width 44 height 16
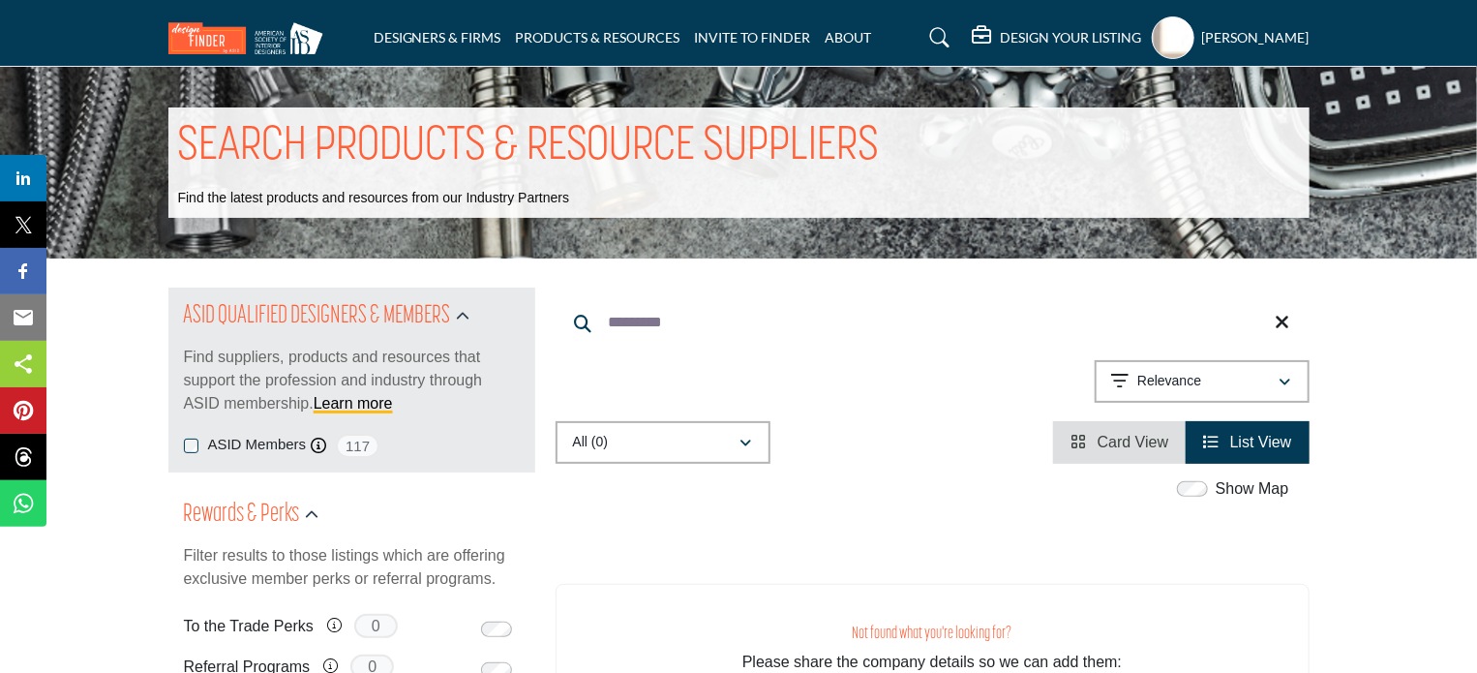
click at [1100, 36] on h5 "DESIGN YOUR LISTING" at bounding box center [1071, 37] width 141 height 17
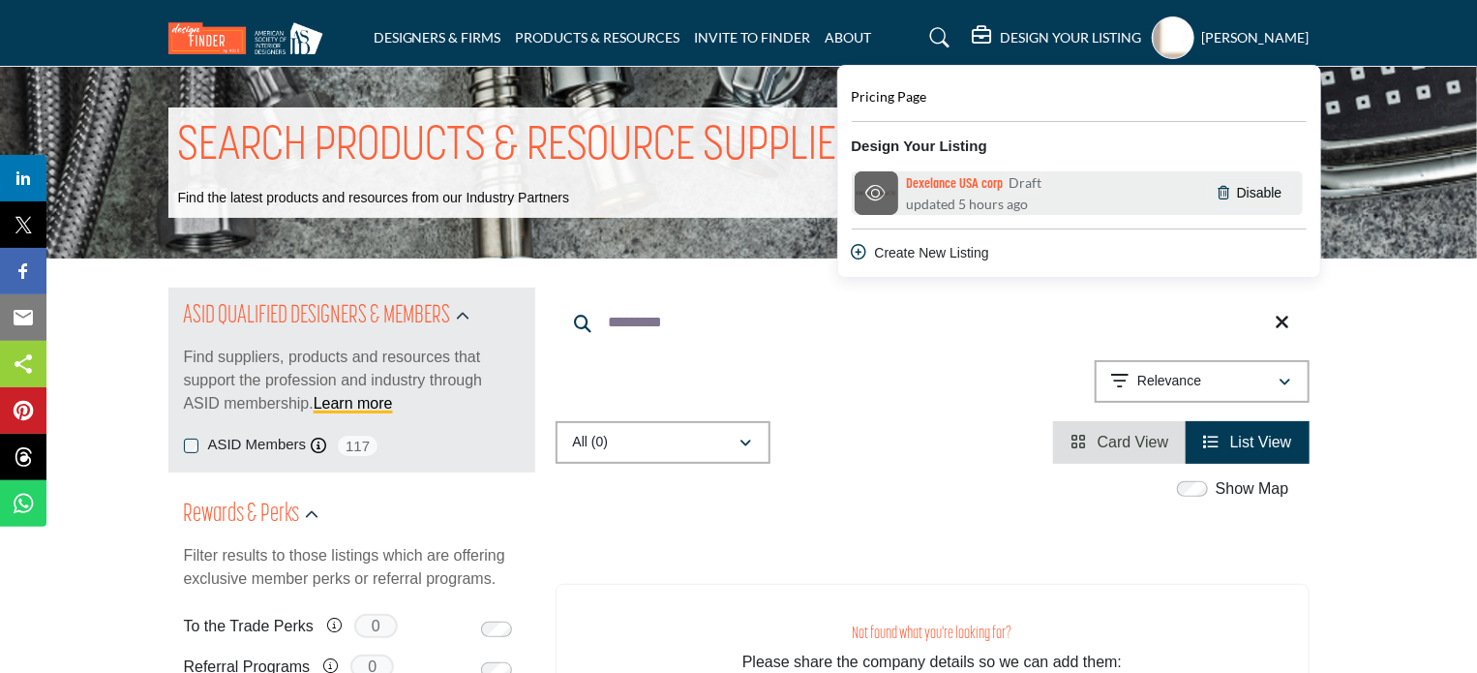
click at [975, 185] on h6 "Dexelance USA corp Draft" at bounding box center [976, 182] width 141 height 21
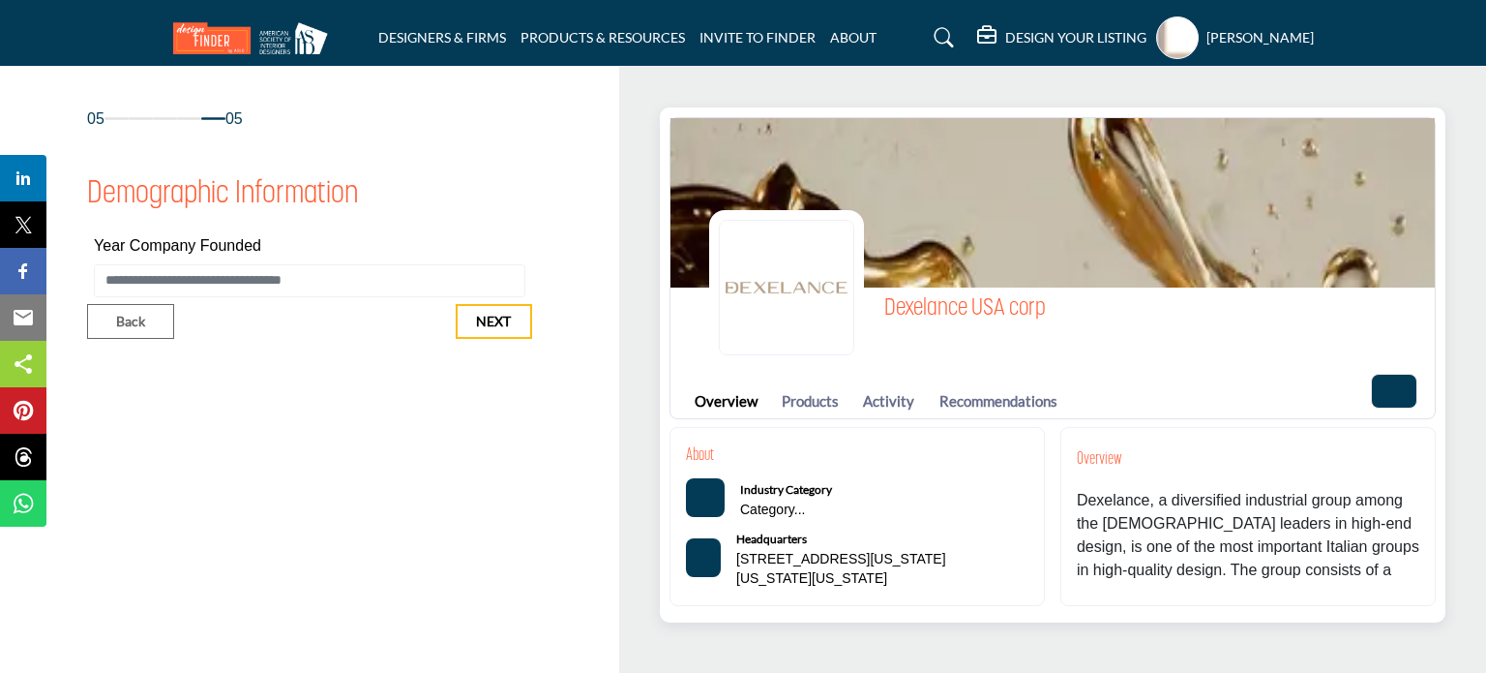
click at [797, 425] on div "About Industry Category Category... Headquarters [STREET_ADDRESS][US_STATE][US_…" at bounding box center [1053, 516] width 766 height 194
click at [813, 404] on link "Products" at bounding box center [810, 401] width 57 height 22
click at [813, 399] on link "Products" at bounding box center [810, 401] width 57 height 22
click at [864, 406] on link "Activity" at bounding box center [888, 401] width 51 height 22
click at [1022, 405] on link "Recommendations" at bounding box center [999, 401] width 118 height 22
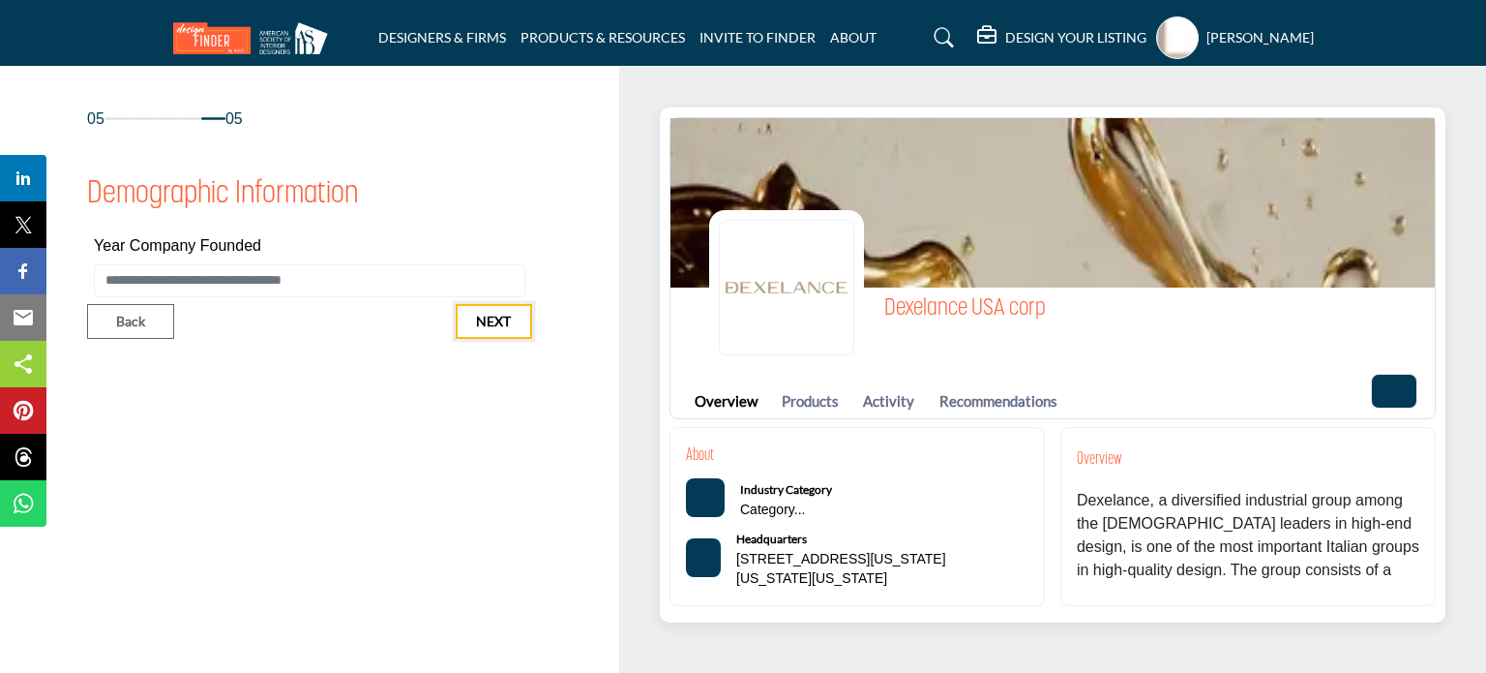
click at [492, 327] on span "Next" at bounding box center [493, 321] width 35 height 19
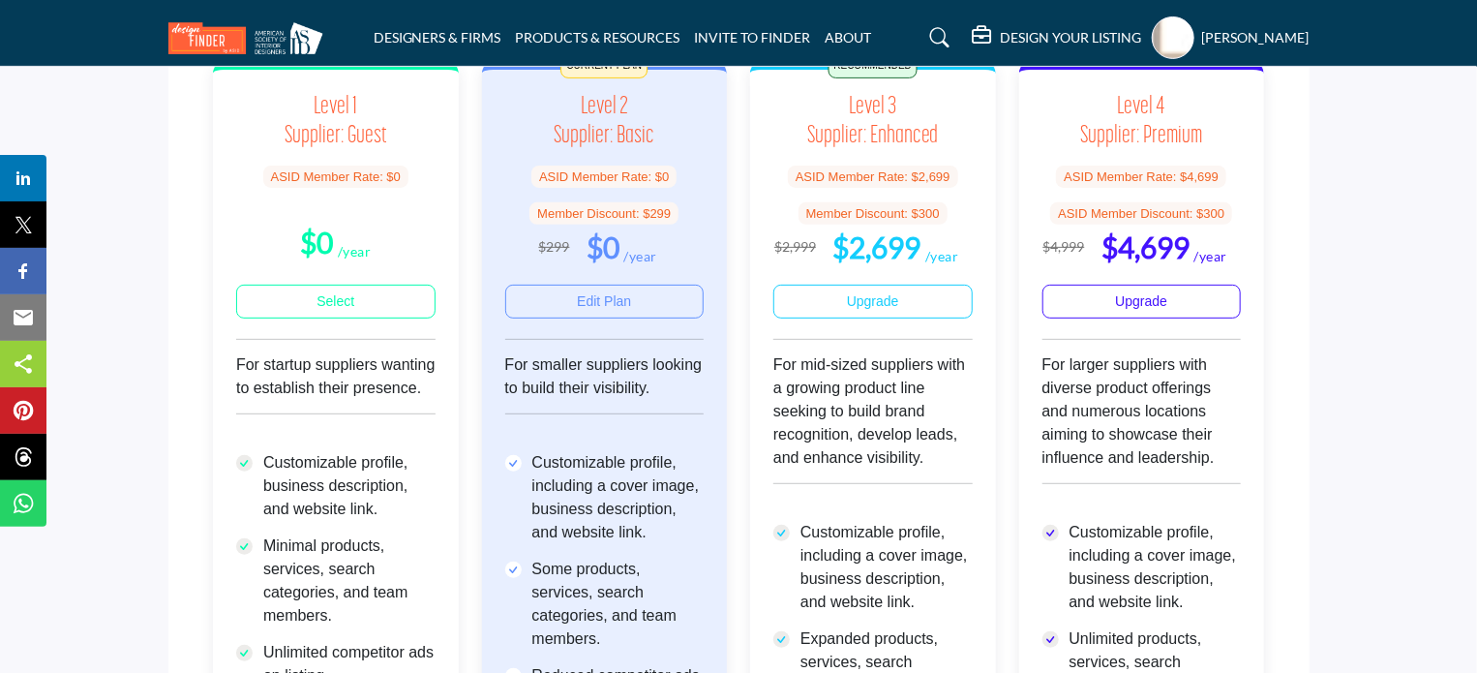
scroll to position [97, 0]
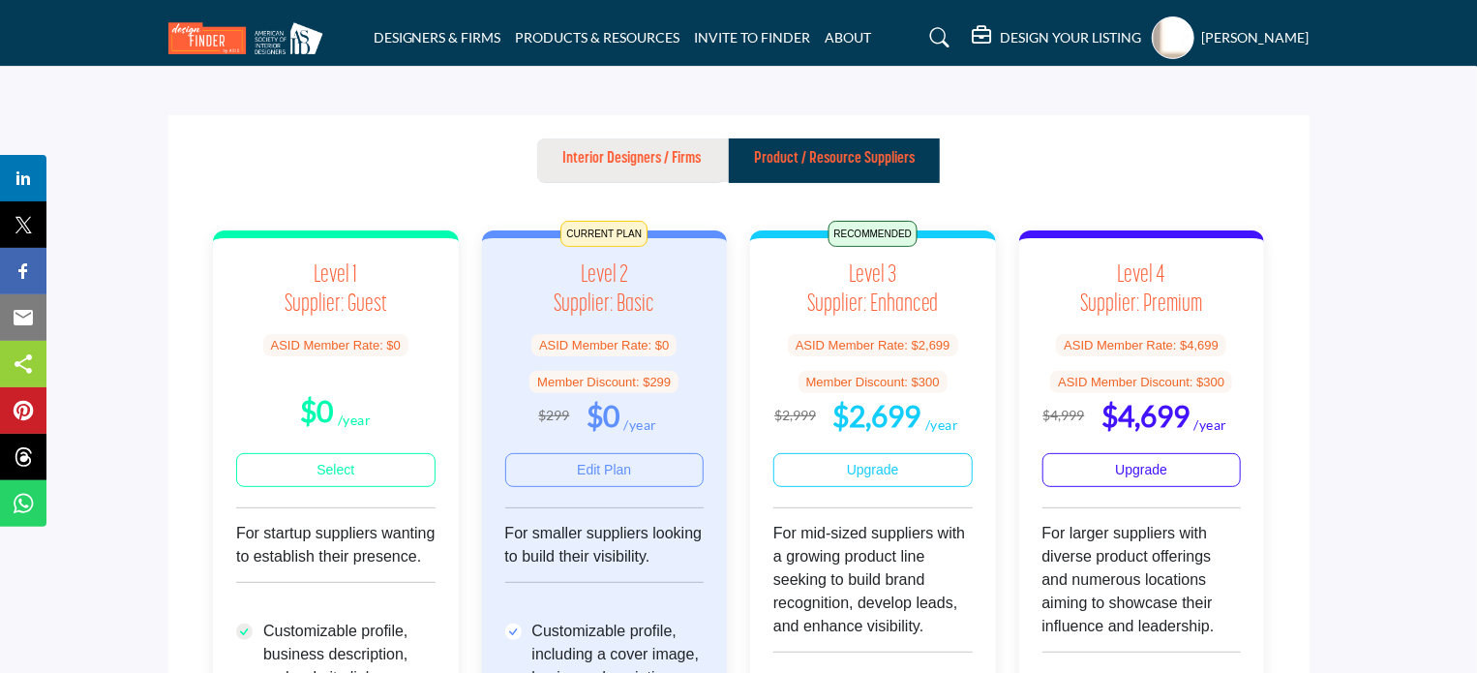
click at [690, 163] on p "Interior Designers / Firms" at bounding box center [631, 158] width 138 height 23
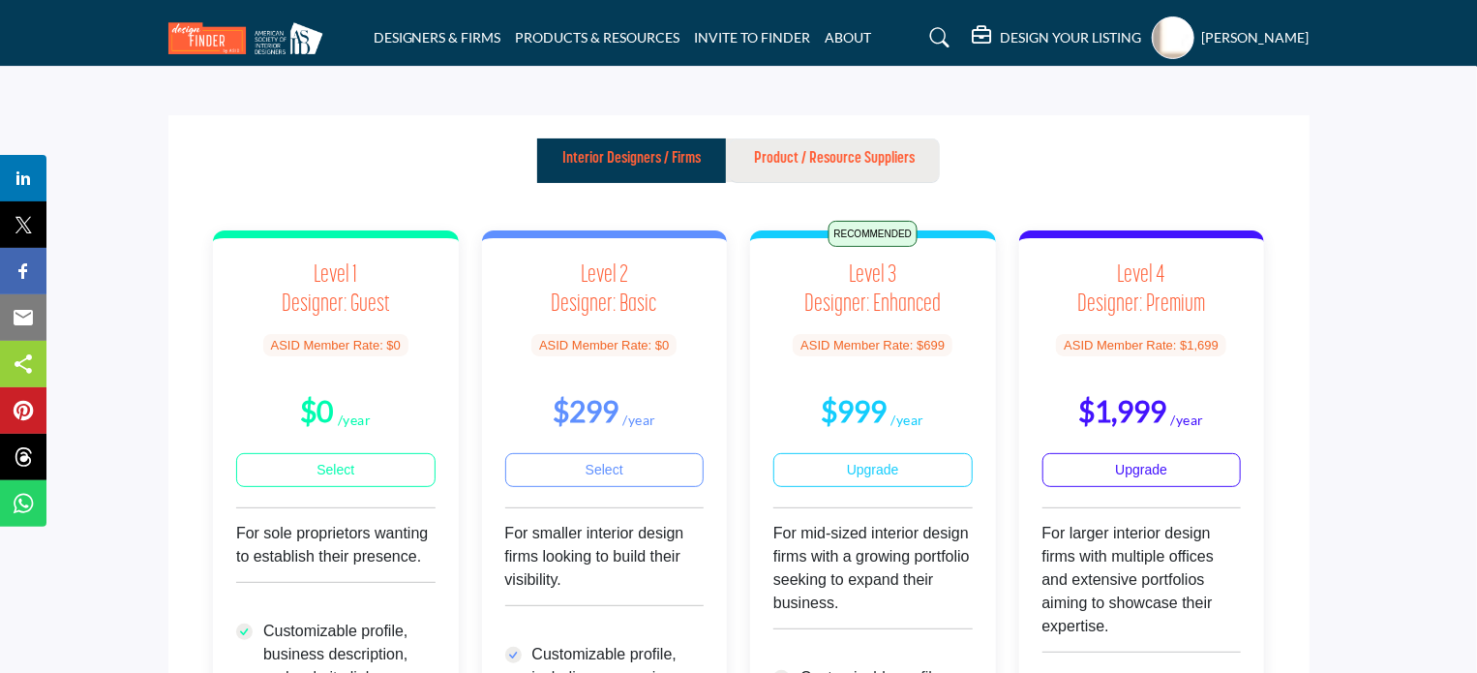
click at [789, 162] on p "Product / Resource Suppliers" at bounding box center [834, 158] width 161 height 23
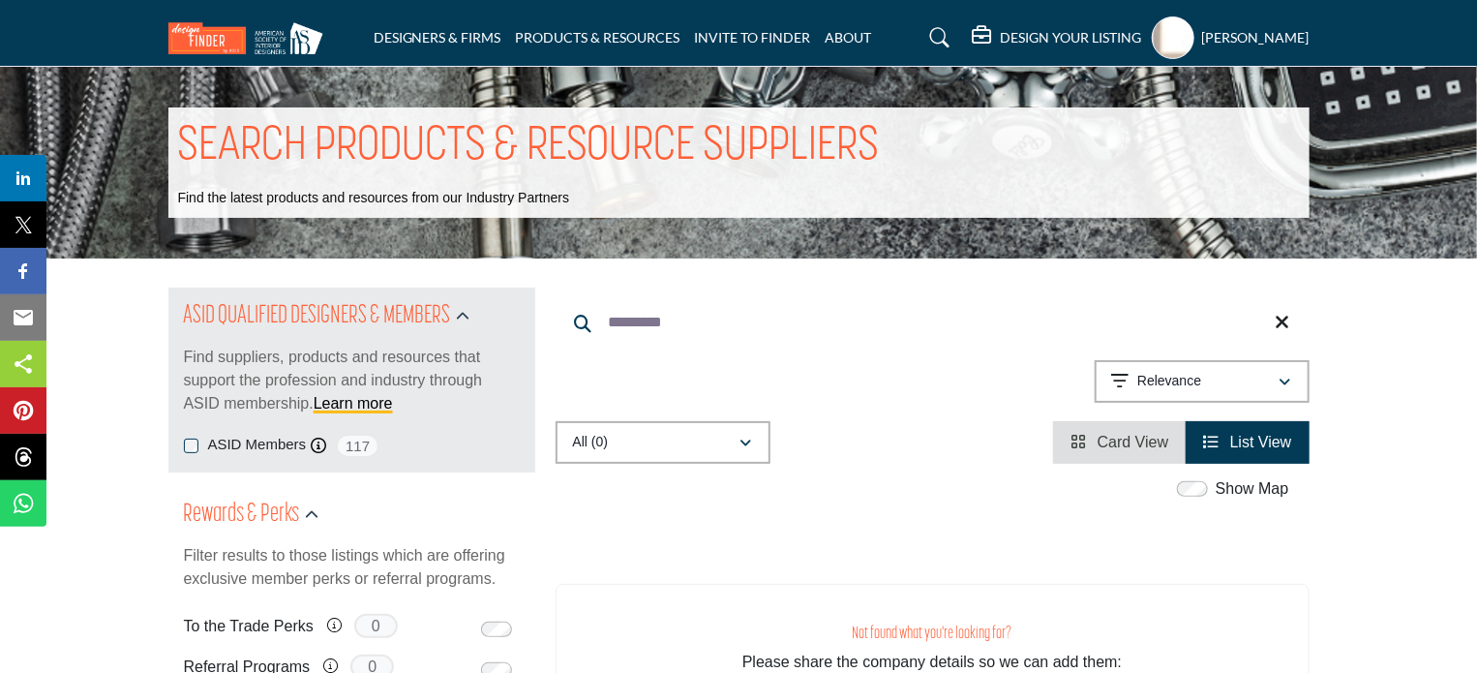
click at [1069, 33] on h5 "DESIGN YOUR LISTING" at bounding box center [1071, 37] width 141 height 17
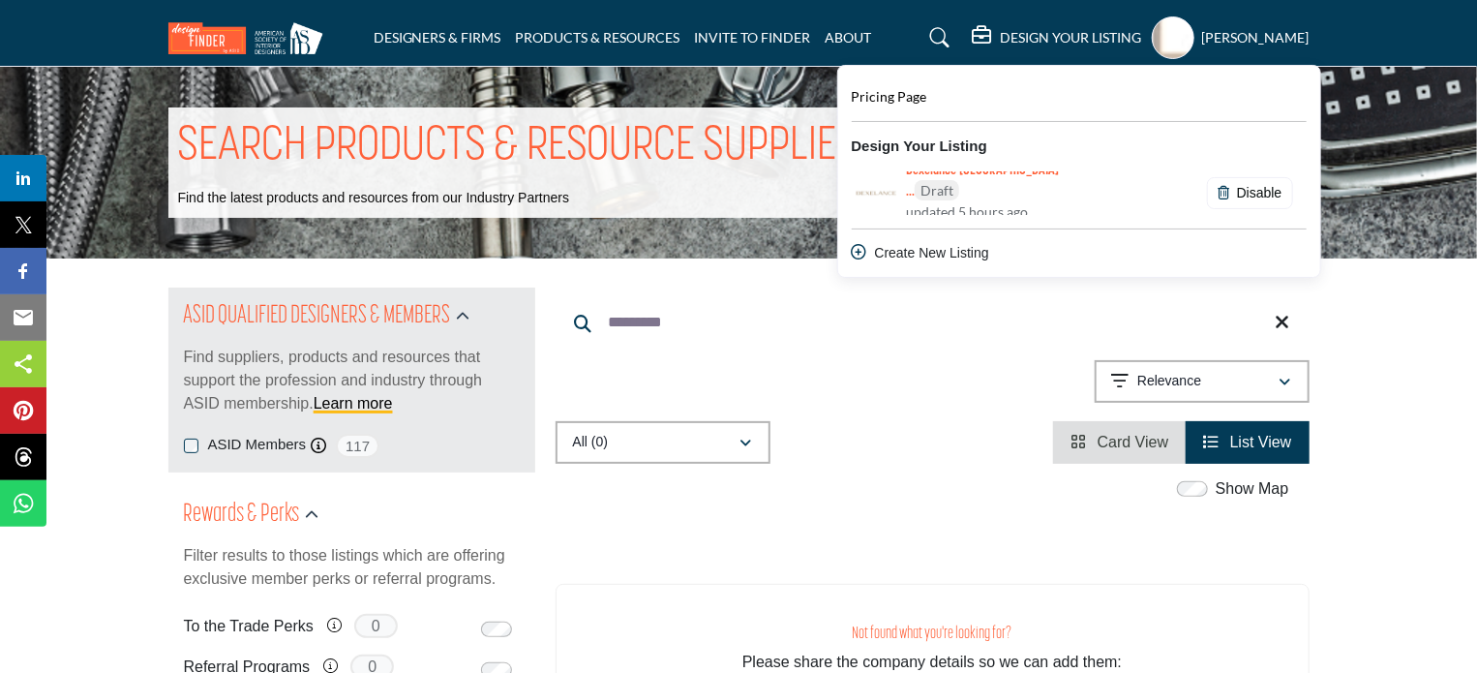
click at [930, 183] on h6 "Dexelance USA ... Draft" at bounding box center [996, 183] width 180 height 38
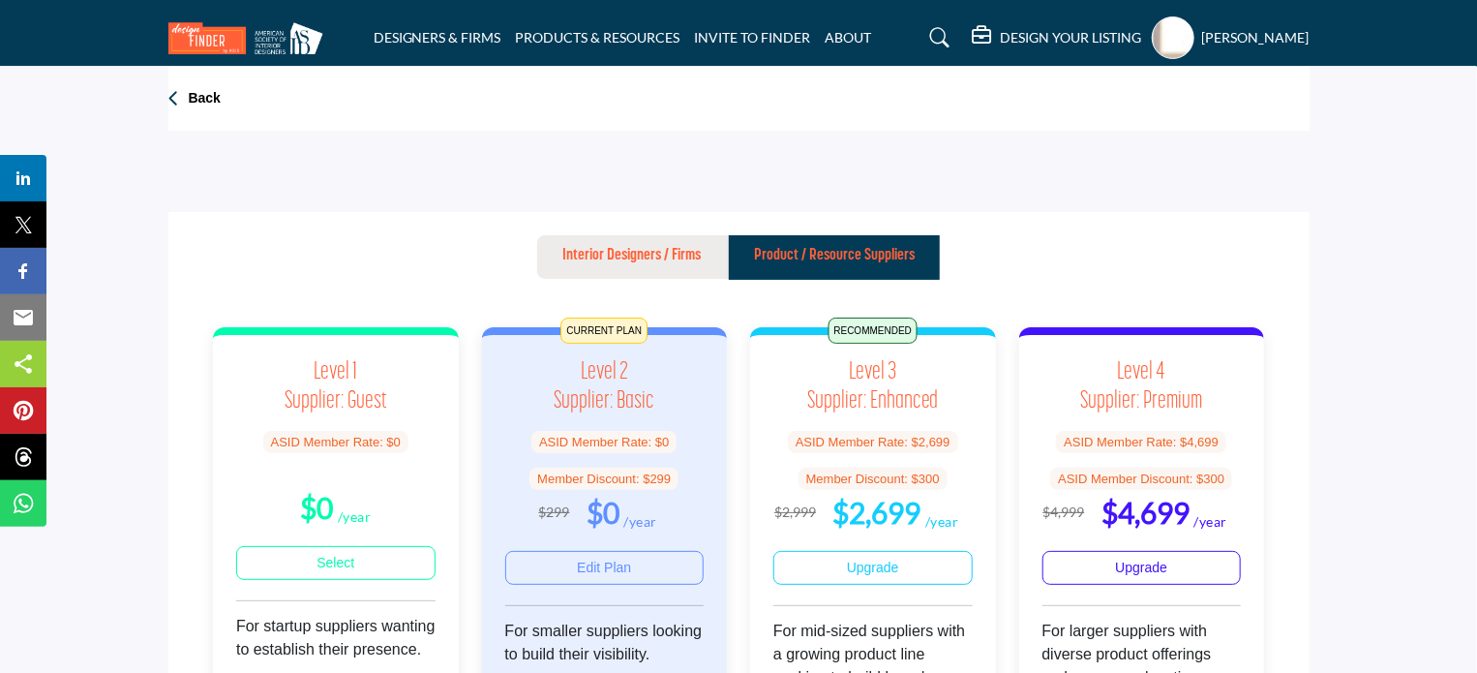
click at [198, 98] on p "Back" at bounding box center [205, 98] width 32 height 19
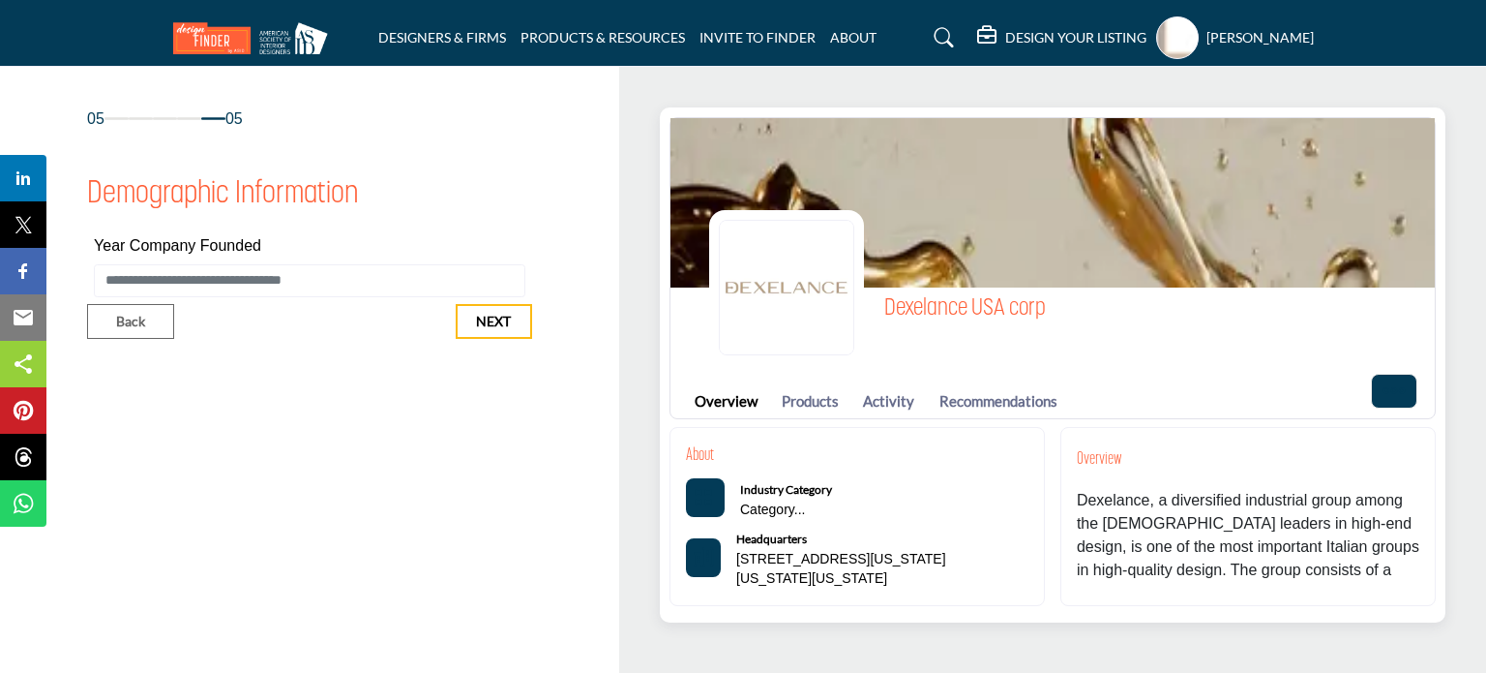
click at [90, 122] on span "05" at bounding box center [95, 118] width 17 height 23
click at [168, 125] on icon at bounding box center [165, 118] width 24 height 23
click at [817, 397] on link "Products" at bounding box center [810, 401] width 57 height 22
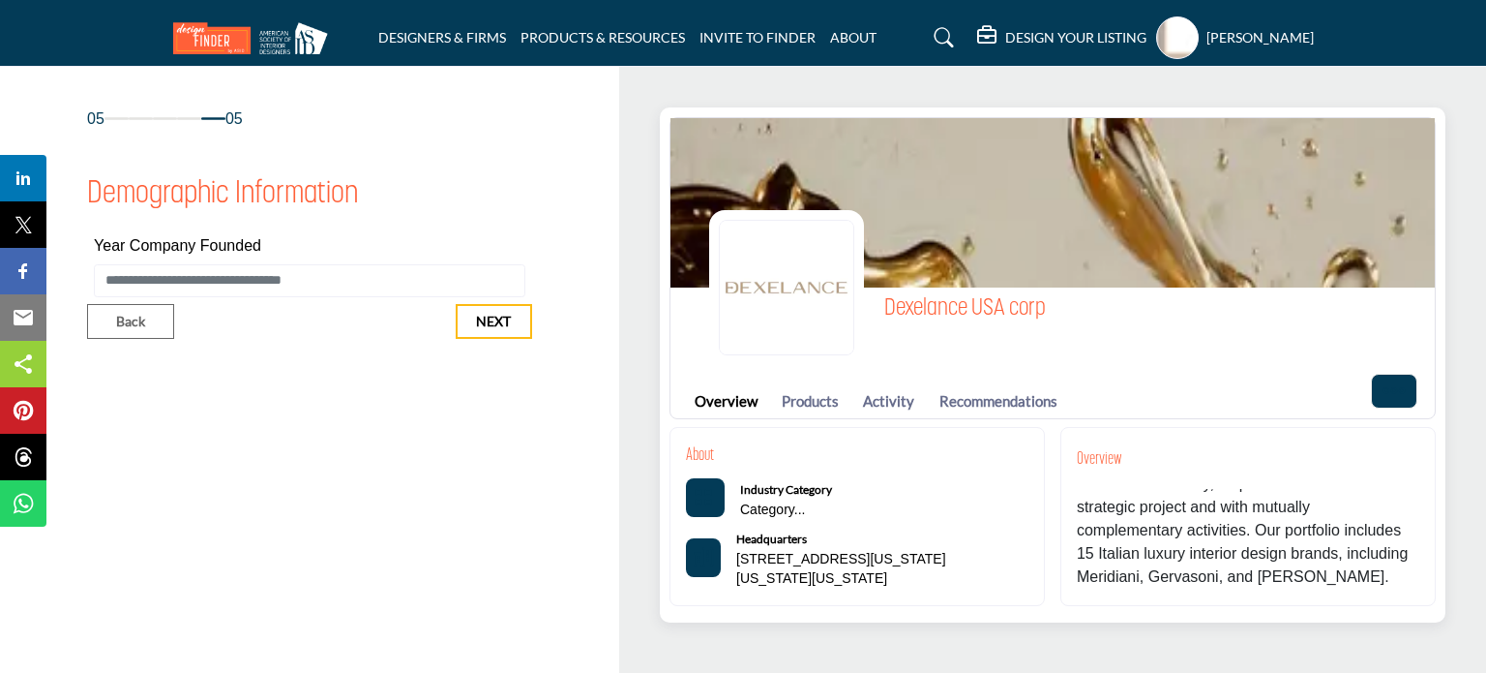
scroll to position [135, 0]
